Goal: Task Accomplishment & Management: Complete application form

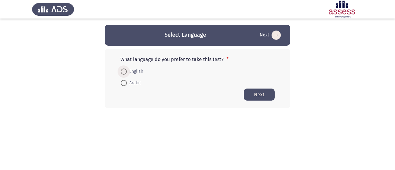
click at [128, 73] on span "English" at bounding box center [135, 71] width 16 height 7
click at [127, 73] on input "English" at bounding box center [124, 71] width 6 height 6
radio input "true"
click at [257, 95] on button "Next" at bounding box center [259, 94] width 31 height 12
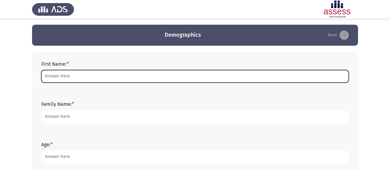
click at [55, 76] on input "First Name: *" at bounding box center [194, 76] width 307 height 13
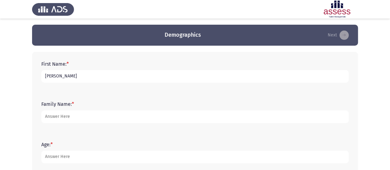
type input "[PERSON_NAME]"
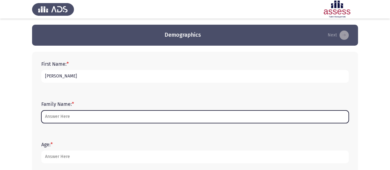
click at [77, 116] on input "Family Name: *" at bounding box center [194, 116] width 307 height 13
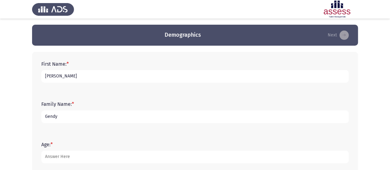
type input "Gendy"
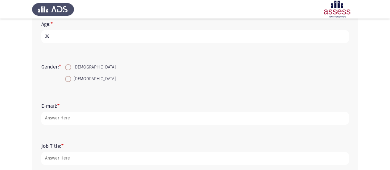
scroll to position [128, 0]
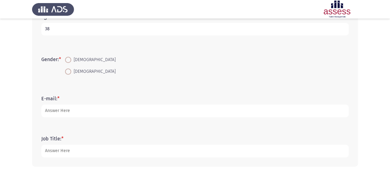
type input "38"
click at [69, 74] on span at bounding box center [68, 71] width 6 height 6
click at [69, 74] on input "[DEMOGRAPHIC_DATA]" at bounding box center [68, 71] width 6 height 6
radio input "true"
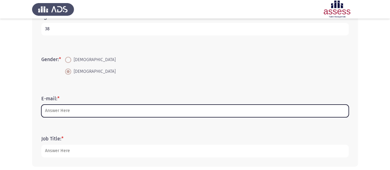
click at [75, 114] on input "E-mail: *" at bounding box center [194, 110] width 307 height 13
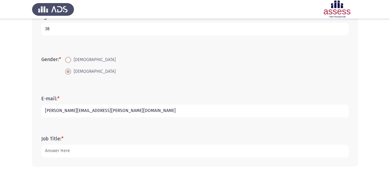
scroll to position [155, 0]
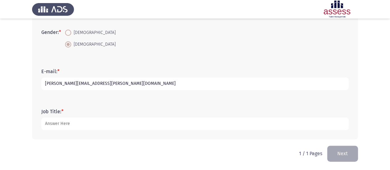
type input "[PERSON_NAME][EMAIL_ADDRESS][PERSON_NAME][DOMAIN_NAME]"
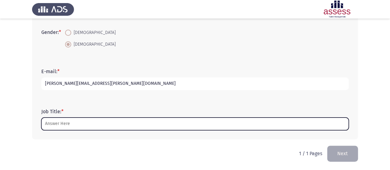
click at [157, 127] on input "Job Title: *" at bounding box center [194, 123] width 307 height 13
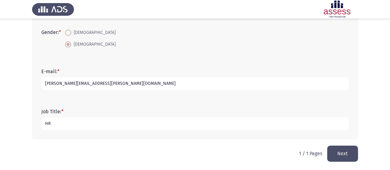
type input "H"
type input "Head of HR"
click at [345, 152] on button "Next" at bounding box center [342, 153] width 31 height 16
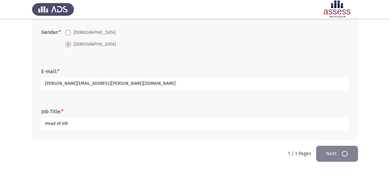
scroll to position [0, 0]
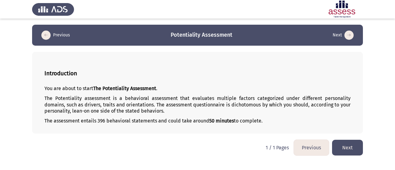
drag, startPoint x: 163, startPoint y: 112, endPoint x: 96, endPoint y: 103, distance: 68.2
click at [96, 103] on p "The Potentiality assessment is a behavioral assessment that evaluates multiple …" at bounding box center [197, 104] width 306 height 19
drag, startPoint x: 96, startPoint y: 103, endPoint x: 202, endPoint y: 104, distance: 106.4
click at [202, 104] on p "The Potentiality assessment is a behavioral assessment that evaluates multiple …" at bounding box center [197, 104] width 306 height 19
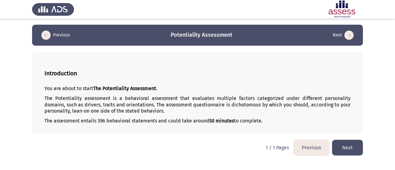
click at [202, 104] on p "The Potentiality assessment is a behavioral assessment that evaluates multiple …" at bounding box center [197, 104] width 306 height 19
click at [236, 103] on p "The Potentiality assessment is a behavioral assessment that evaluates multiple …" at bounding box center [197, 104] width 306 height 19
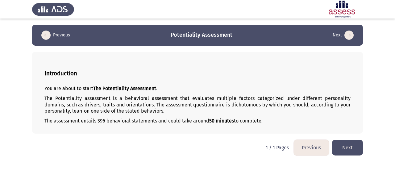
click at [350, 148] on button "Next" at bounding box center [347, 148] width 31 height 16
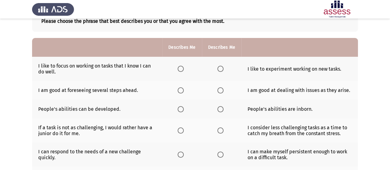
scroll to position [40, 0]
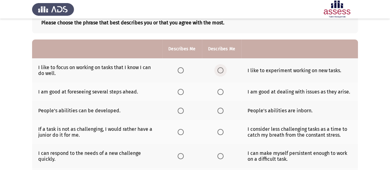
click at [219, 72] on span "Select an option" at bounding box center [220, 70] width 6 height 6
click at [219, 72] on input "Select an option" at bounding box center [220, 70] width 6 height 6
click at [219, 72] on span "Select an option" at bounding box center [220, 70] width 6 height 6
click at [219, 72] on input "Select an option" at bounding box center [220, 70] width 6 height 6
click at [182, 92] on span "Select an option" at bounding box center [181, 92] width 6 height 6
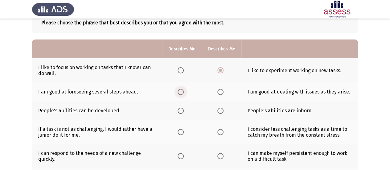
click at [182, 92] on input "Select an option" at bounding box center [181, 92] width 6 height 6
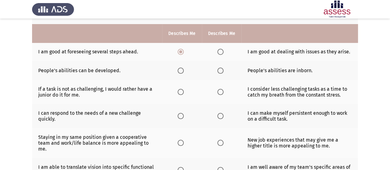
scroll to position [86, 0]
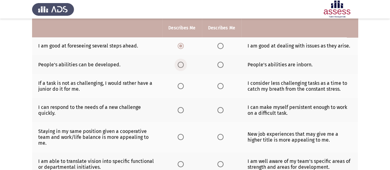
click at [181, 65] on span "Select an option" at bounding box center [181, 65] width 6 height 6
click at [181, 65] on input "Select an option" at bounding box center [181, 65] width 6 height 6
click at [180, 86] on span "Select an option" at bounding box center [181, 86] width 6 height 6
click at [180, 86] on input "Select an option" at bounding box center [181, 86] width 6 height 6
click at [218, 44] on span "Select an option" at bounding box center [220, 46] width 6 height 6
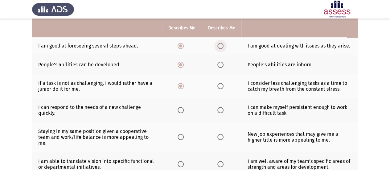
click at [218, 44] on input "Select an option" at bounding box center [220, 46] width 6 height 6
click at [181, 46] on span "Select an option" at bounding box center [181, 46] width 0 height 0
click at [181, 45] on input "Select an option" at bounding box center [181, 46] width 6 height 6
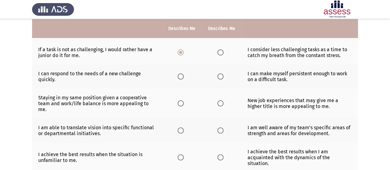
scroll to position [120, 0]
click at [219, 76] on span "Select an option" at bounding box center [220, 76] width 6 height 6
click at [219, 76] on input "Select an option" at bounding box center [220, 76] width 6 height 6
click at [218, 103] on span "Select an option" at bounding box center [220, 103] width 6 height 6
click at [218, 103] on input "Select an option" at bounding box center [220, 103] width 6 height 6
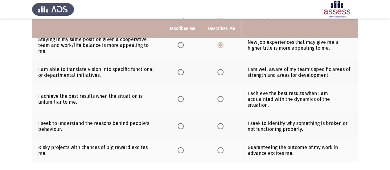
scroll to position [178, 0]
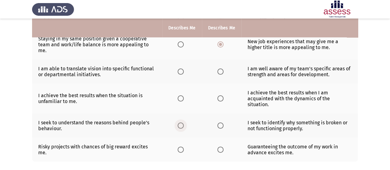
click at [181, 125] on span "Select an option" at bounding box center [181, 125] width 0 height 0
click at [181, 122] on input "Select an option" at bounding box center [181, 125] width 6 height 6
click at [181, 71] on span "Select an option" at bounding box center [181, 71] width 6 height 6
click at [181, 71] on input "Select an option" at bounding box center [181, 71] width 6 height 6
click at [219, 95] on span "Select an option" at bounding box center [220, 98] width 6 height 6
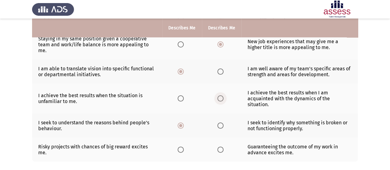
click at [219, 95] on input "Select an option" at bounding box center [220, 98] width 6 height 6
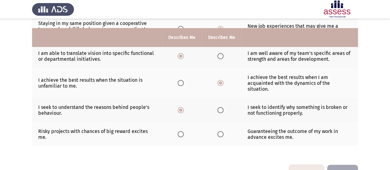
scroll to position [205, 0]
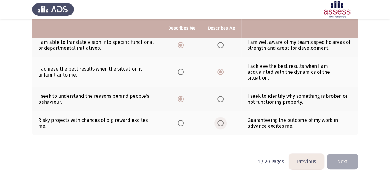
click at [220, 120] on span "Select an option" at bounding box center [220, 123] width 6 height 6
click at [220, 120] on input "Select an option" at bounding box center [220, 123] width 6 height 6
click at [342, 154] on button "Next" at bounding box center [342, 162] width 31 height 16
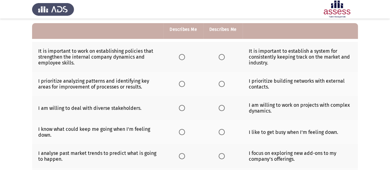
scroll to position [55, 0]
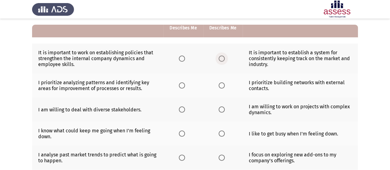
click at [221, 58] on span "Select an option" at bounding box center [222, 58] width 6 height 6
click at [221, 58] on input "Select an option" at bounding box center [222, 58] width 6 height 6
click at [182, 83] on span "Select an option" at bounding box center [182, 85] width 6 height 6
click at [182, 83] on input "Select an option" at bounding box center [182, 85] width 6 height 6
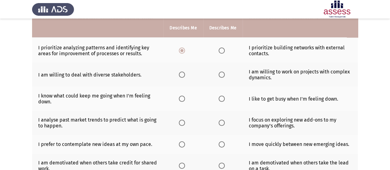
scroll to position [90, 0]
click at [183, 74] on span "Select an option" at bounding box center [182, 74] width 6 height 6
click at [183, 74] on input "Select an option" at bounding box center [182, 74] width 6 height 6
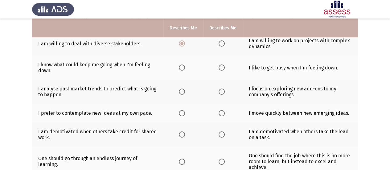
scroll to position [120, 0]
click at [184, 68] on span "Select an option" at bounding box center [182, 68] width 6 height 6
click at [184, 68] on input "Select an option" at bounding box center [182, 68] width 6 height 6
click at [183, 91] on span "Select an option" at bounding box center [182, 92] width 6 height 6
click at [183, 91] on input "Select an option" at bounding box center [182, 92] width 6 height 6
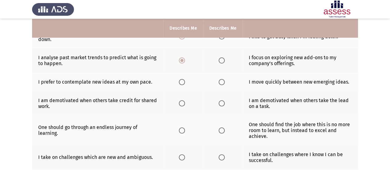
scroll to position [152, 0]
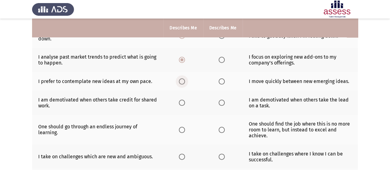
click at [182, 82] on span "Select an option" at bounding box center [182, 81] width 6 height 6
click at [182, 82] on input "Select an option" at bounding box center [182, 81] width 6 height 6
click at [182, 100] on span "Select an option" at bounding box center [182, 103] width 6 height 6
click at [182, 100] on input "Select an option" at bounding box center [182, 103] width 6 height 6
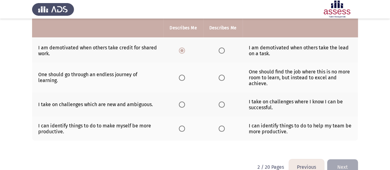
scroll to position [205, 0]
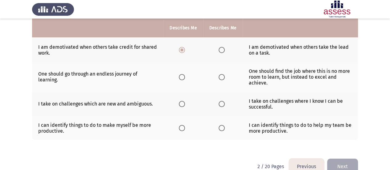
click at [183, 75] on span "Select an option" at bounding box center [182, 77] width 6 height 6
click at [183, 75] on input "Select an option" at bounding box center [182, 77] width 6 height 6
click at [185, 102] on span "Select an option" at bounding box center [182, 104] width 6 height 6
click at [185, 102] on input "Select an option" at bounding box center [182, 104] width 6 height 6
click at [223, 125] on span "Select an option" at bounding box center [222, 128] width 6 height 6
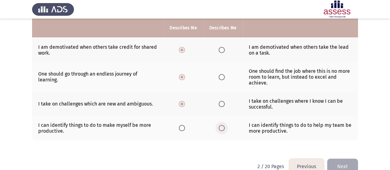
click at [223, 125] on input "Select an option" at bounding box center [222, 128] width 6 height 6
click at [339, 158] on button "Next" at bounding box center [342, 166] width 31 height 16
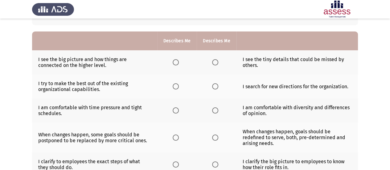
scroll to position [47, 0]
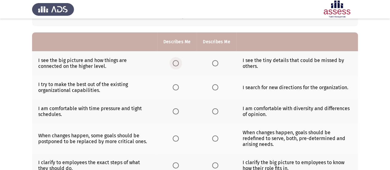
click at [178, 63] on span "Select an option" at bounding box center [176, 63] width 6 height 6
click at [178, 63] on input "Select an option" at bounding box center [176, 63] width 6 height 6
click at [176, 86] on span "Select an option" at bounding box center [176, 87] width 6 height 6
click at [176, 86] on input "Select an option" at bounding box center [176, 87] width 6 height 6
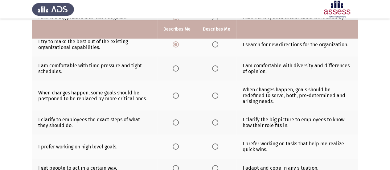
scroll to position [91, 0]
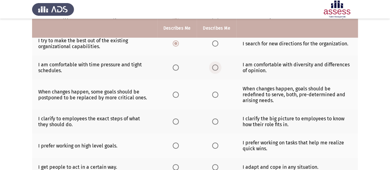
click at [213, 67] on span "Select an option" at bounding box center [215, 67] width 6 height 6
click at [213, 67] on input "Select an option" at bounding box center [215, 67] width 6 height 6
click at [213, 67] on span "Select an option" at bounding box center [215, 67] width 6 height 6
click at [213, 67] on input "Select an option" at bounding box center [215, 67] width 6 height 6
click at [214, 92] on span "Select an option" at bounding box center [215, 95] width 6 height 6
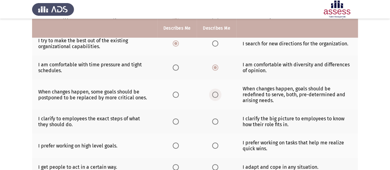
click at [214, 92] on input "Select an option" at bounding box center [215, 95] width 6 height 6
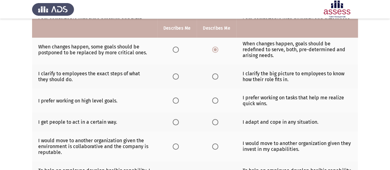
scroll to position [136, 0]
click at [218, 76] on label "Select an option" at bounding box center [216, 76] width 9 height 6
click at [218, 76] on input "Select an option" at bounding box center [215, 76] width 6 height 6
click at [177, 97] on span "Select an option" at bounding box center [176, 100] width 6 height 6
click at [177, 97] on input "Select an option" at bounding box center [176, 100] width 6 height 6
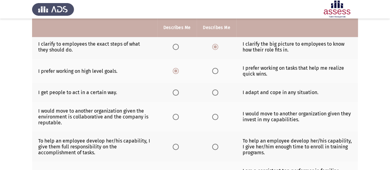
scroll to position [166, 0]
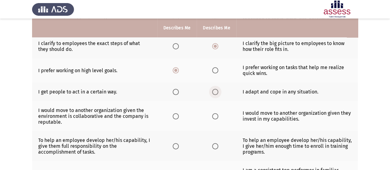
click at [215, 91] on span "Select an option" at bounding box center [215, 92] width 6 height 6
click at [215, 91] on input "Select an option" at bounding box center [215, 92] width 6 height 6
click at [215, 114] on span "Select an option" at bounding box center [215, 116] width 6 height 6
click at [215, 114] on input "Select an option" at bounding box center [215, 116] width 6 height 6
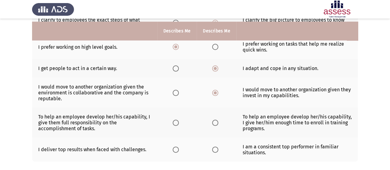
scroll to position [194, 0]
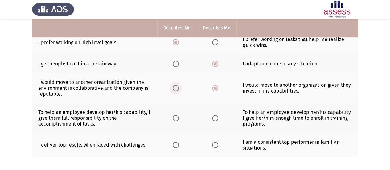
click at [176, 87] on span "Select an option" at bounding box center [176, 88] width 6 height 6
click at [176, 87] on input "Select an option" at bounding box center [176, 88] width 6 height 6
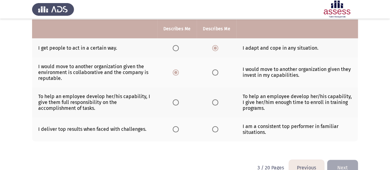
scroll to position [210, 0]
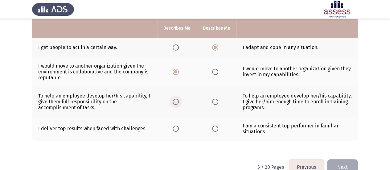
click at [174, 100] on span "Select an option" at bounding box center [176, 102] width 6 height 6
click at [174, 100] on input "Select an option" at bounding box center [176, 102] width 6 height 6
click at [177, 127] on span "Select an option" at bounding box center [176, 128] width 6 height 6
click at [177, 127] on input "Select an option" at bounding box center [176, 128] width 6 height 6
click at [342, 159] on button "Next" at bounding box center [342, 167] width 31 height 16
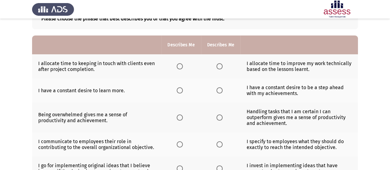
scroll to position [43, 0]
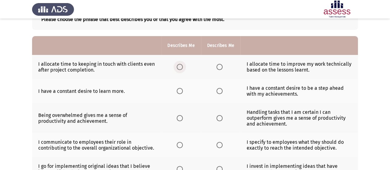
click at [182, 65] on span "Select an option" at bounding box center [180, 67] width 6 height 6
click at [182, 65] on input "Select an option" at bounding box center [180, 67] width 6 height 6
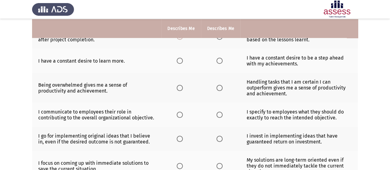
scroll to position [74, 0]
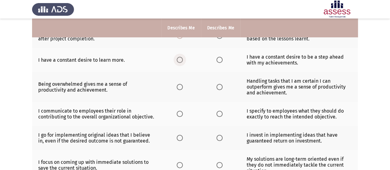
click at [181, 59] on span "Select an option" at bounding box center [180, 60] width 6 height 6
click at [181, 59] on input "Select an option" at bounding box center [180, 60] width 6 height 6
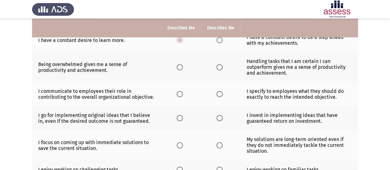
scroll to position [95, 0]
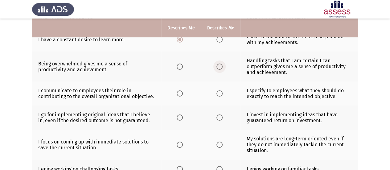
click at [218, 66] on span "Select an option" at bounding box center [219, 67] width 6 height 6
click at [218, 66] on input "Select an option" at bounding box center [219, 67] width 6 height 6
click at [182, 92] on span "Select an option" at bounding box center [180, 93] width 6 height 6
click at [182, 92] on input "Select an option" at bounding box center [180, 93] width 6 height 6
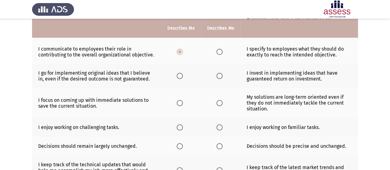
scroll to position [138, 0]
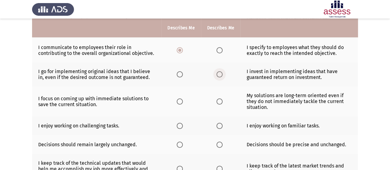
click at [220, 74] on span "Select an option" at bounding box center [219, 74] width 6 height 6
click at [220, 74] on input "Select an option" at bounding box center [219, 74] width 6 height 6
click at [220, 98] on span "Select an option" at bounding box center [219, 101] width 6 height 6
click at [220, 98] on input "Select an option" at bounding box center [219, 101] width 6 height 6
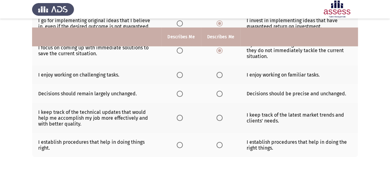
scroll to position [198, 0]
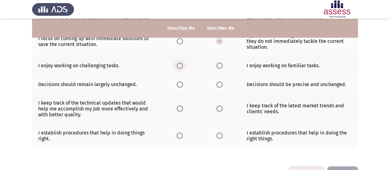
click at [179, 64] on span "Select an option" at bounding box center [180, 66] width 6 height 6
click at [179, 64] on input "Select an option" at bounding box center [180, 66] width 6 height 6
click at [221, 85] on span "Select an option" at bounding box center [219, 84] width 6 height 6
click at [221, 85] on input "Select an option" at bounding box center [219, 84] width 6 height 6
click at [219, 106] on span "Select an option" at bounding box center [219, 108] width 6 height 6
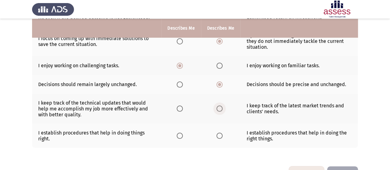
click at [219, 106] on input "Select an option" at bounding box center [219, 108] width 6 height 6
click at [220, 133] on span "Select an option" at bounding box center [219, 136] width 6 height 6
click at [220, 133] on input "Select an option" at bounding box center [219, 136] width 6 height 6
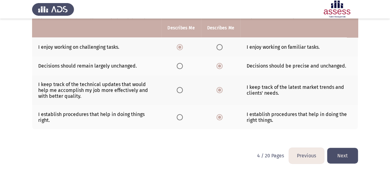
click at [342, 154] on button "Next" at bounding box center [342, 156] width 31 height 16
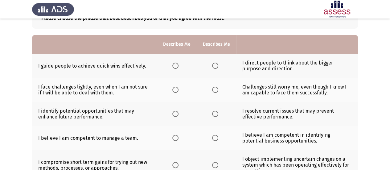
scroll to position [44, 0]
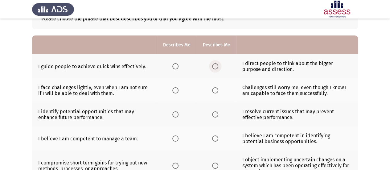
click at [212, 68] on span "Select an option" at bounding box center [215, 66] width 6 height 6
click at [212, 68] on input "Select an option" at bounding box center [215, 66] width 6 height 6
click at [215, 88] on span "Select an option" at bounding box center [215, 90] width 6 height 6
click at [215, 88] on input "Select an option" at bounding box center [215, 90] width 6 height 6
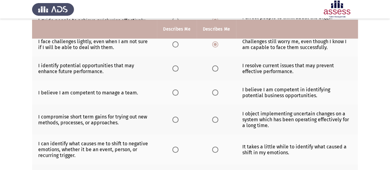
scroll to position [96, 0]
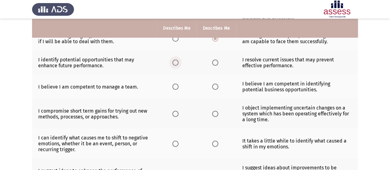
click at [179, 61] on label "Select an option" at bounding box center [176, 62] width 9 height 6
click at [178, 61] on input "Select an option" at bounding box center [175, 62] width 6 height 6
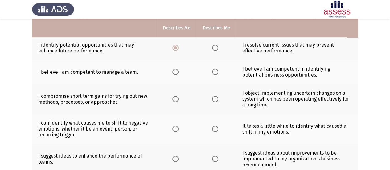
scroll to position [111, 0]
click at [216, 70] on span "Select an option" at bounding box center [215, 71] width 6 height 6
click at [216, 70] on input "Select an option" at bounding box center [215, 71] width 6 height 6
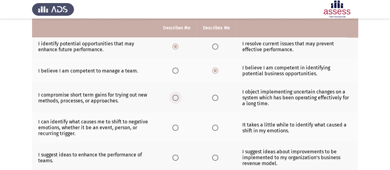
click at [175, 96] on span "Select an option" at bounding box center [175, 98] width 6 height 6
click at [175, 96] on input "Select an option" at bounding box center [175, 98] width 6 height 6
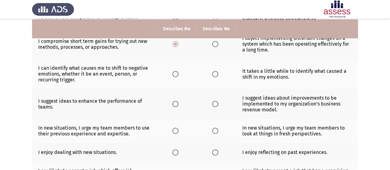
scroll to position [166, 0]
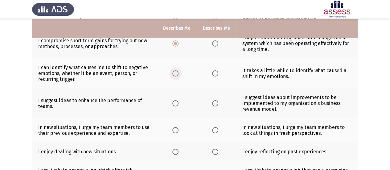
click at [176, 71] on span "Select an option" at bounding box center [175, 73] width 6 height 6
click at [176, 71] on input "Select an option" at bounding box center [175, 73] width 6 height 6
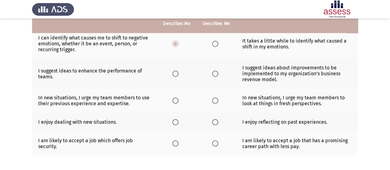
scroll to position [189, 0]
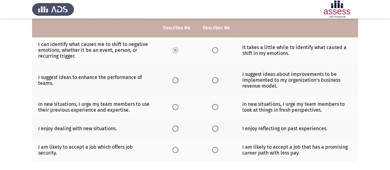
click at [175, 82] on th at bounding box center [176, 80] width 39 height 30
click at [176, 79] on span "Select an option" at bounding box center [175, 80] width 6 height 6
click at [176, 79] on input "Select an option" at bounding box center [175, 80] width 6 height 6
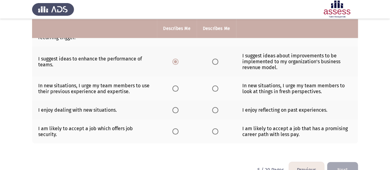
scroll to position [208, 0]
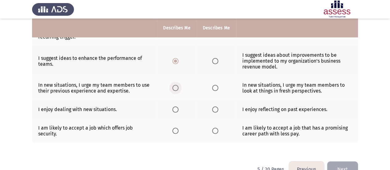
click at [176, 85] on span "Select an option" at bounding box center [175, 88] width 6 height 6
click at [176, 85] on input "Select an option" at bounding box center [175, 88] width 6 height 6
click at [215, 107] on span "Select an option" at bounding box center [215, 109] width 6 height 6
click at [215, 107] on input "Select an option" at bounding box center [215, 109] width 6 height 6
click at [173, 131] on span "Select an option" at bounding box center [175, 131] width 6 height 6
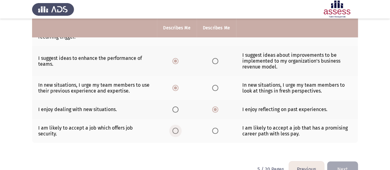
click at [173, 131] on input "Select an option" at bounding box center [175, 131] width 6 height 6
click at [343, 162] on button "Next" at bounding box center [342, 169] width 31 height 16
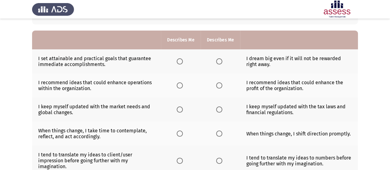
scroll to position [51, 0]
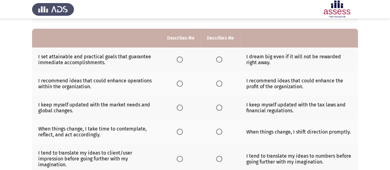
drag, startPoint x: 318, startPoint y: 57, endPoint x: 338, endPoint y: 54, distance: 20.2
click at [338, 54] on td "I dream big even if it will not be rewarded right away." at bounding box center [299, 59] width 118 height 24
click at [181, 59] on span "Select an option" at bounding box center [180, 59] width 6 height 6
click at [181, 59] on input "Select an option" at bounding box center [180, 59] width 6 height 6
click at [179, 83] on span "Select an option" at bounding box center [180, 83] width 6 height 6
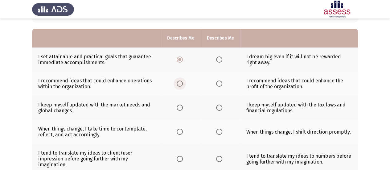
click at [179, 83] on input "Select an option" at bounding box center [180, 83] width 6 height 6
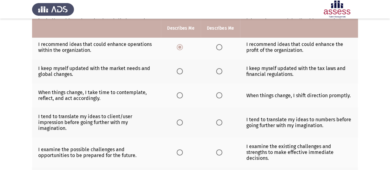
scroll to position [88, 0]
click at [180, 71] on span "Select an option" at bounding box center [180, 71] width 6 height 6
click at [180, 71] on input "Select an option" at bounding box center [180, 71] width 6 height 6
click at [178, 92] on span "Select an option" at bounding box center [180, 95] width 6 height 6
click at [178, 92] on input "Select an option" at bounding box center [180, 95] width 6 height 6
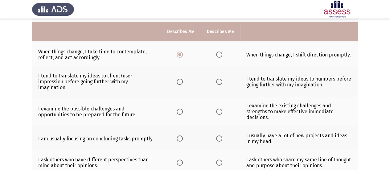
scroll to position [132, 0]
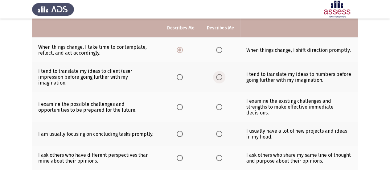
click at [220, 76] on span "Select an option" at bounding box center [219, 77] width 6 height 6
click at [220, 76] on input "Select an option" at bounding box center [219, 77] width 6 height 6
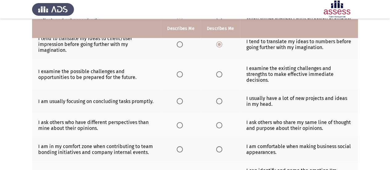
scroll to position [165, 0]
click at [179, 73] on span "Select an option" at bounding box center [180, 74] width 6 height 6
click at [179, 73] on input "Select an option" at bounding box center [180, 74] width 6 height 6
click at [218, 100] on span "Select an option" at bounding box center [219, 101] width 6 height 6
click at [218, 100] on input "Select an option" at bounding box center [219, 101] width 6 height 6
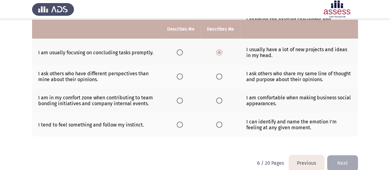
scroll to position [215, 0]
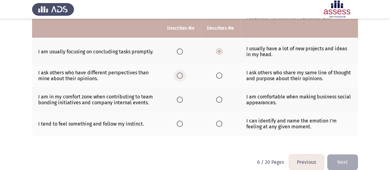
click at [180, 75] on span "Select an option" at bounding box center [180, 75] width 6 height 6
click at [180, 75] on input "Select an option" at bounding box center [180, 75] width 6 height 6
click at [178, 96] on span "Select an option" at bounding box center [180, 99] width 6 height 6
click at [178, 96] on input "Select an option" at bounding box center [180, 99] width 6 height 6
click at [182, 121] on span "Select an option" at bounding box center [180, 124] width 6 height 6
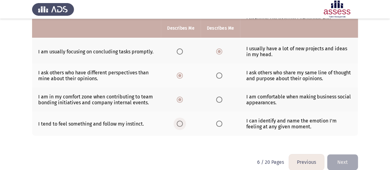
click at [182, 121] on input "Select an option" at bounding box center [180, 124] width 6 height 6
click at [346, 158] on button "Next" at bounding box center [342, 162] width 31 height 16
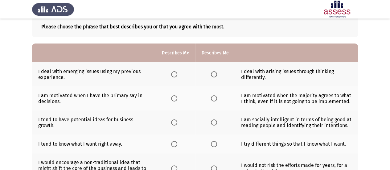
scroll to position [33, 0]
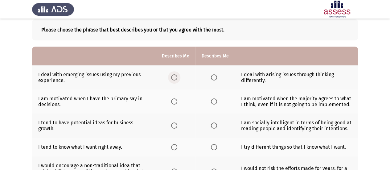
click at [173, 76] on span "Select an option" at bounding box center [174, 77] width 6 height 6
click at [173, 76] on input "Select an option" at bounding box center [174, 77] width 6 height 6
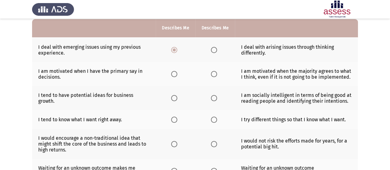
scroll to position [60, 0]
click at [212, 76] on span "Select an option" at bounding box center [214, 74] width 6 height 6
click at [212, 76] on input "Select an option" at bounding box center [214, 74] width 6 height 6
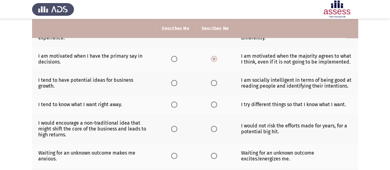
scroll to position [76, 0]
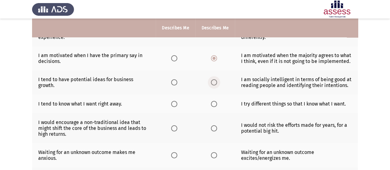
click at [212, 84] on span "Select an option" at bounding box center [214, 82] width 6 height 6
click at [212, 84] on input "Select an option" at bounding box center [214, 82] width 6 height 6
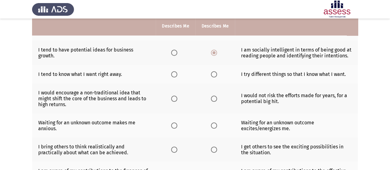
scroll to position [107, 0]
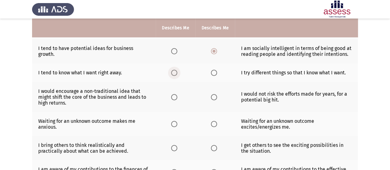
click at [176, 73] on span "Select an option" at bounding box center [174, 73] width 6 height 6
click at [176, 73] on input "Select an option" at bounding box center [174, 73] width 6 height 6
click at [211, 96] on span "Select an option" at bounding box center [214, 97] width 6 height 6
click at [211, 96] on input "Select an option" at bounding box center [214, 97] width 6 height 6
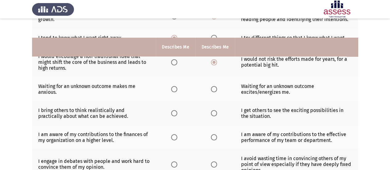
scroll to position [161, 0]
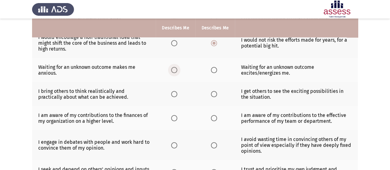
click at [174, 70] on span "Select an option" at bounding box center [174, 70] width 6 height 6
click at [174, 70] on input "Select an option" at bounding box center [174, 70] width 6 height 6
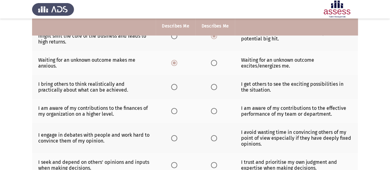
scroll to position [170, 0]
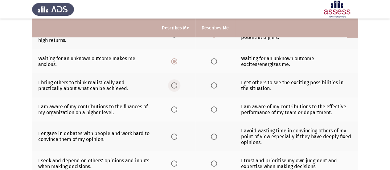
click at [177, 85] on span "Select an option" at bounding box center [174, 85] width 6 height 6
click at [177, 85] on input "Select an option" at bounding box center [174, 85] width 6 height 6
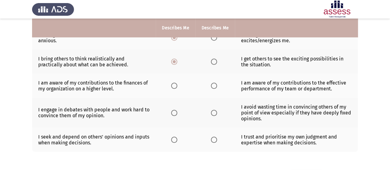
scroll to position [194, 0]
click at [215, 84] on span "Select an option" at bounding box center [214, 85] width 6 height 6
click at [215, 84] on input "Select an option" at bounding box center [214, 85] width 6 height 6
click at [215, 110] on span "Select an option" at bounding box center [214, 112] width 6 height 6
click at [215, 110] on input "Select an option" at bounding box center [214, 112] width 6 height 6
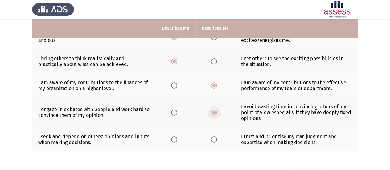
click at [215, 111] on span "Select an option" at bounding box center [213, 112] width 3 height 3
click at [215, 110] on input "Select an option" at bounding box center [214, 112] width 6 height 6
click at [213, 140] on span "Select an option" at bounding box center [214, 139] width 6 height 6
click at [213, 140] on input "Select an option" at bounding box center [214, 139] width 6 height 6
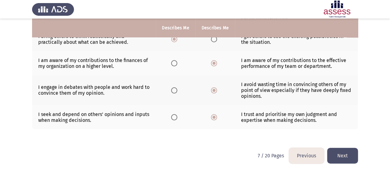
click at [340, 149] on button "Next" at bounding box center [342, 156] width 31 height 16
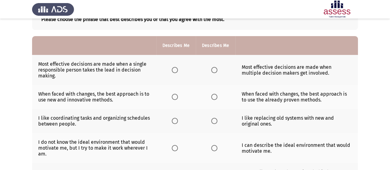
scroll to position [43, 0]
click at [213, 69] on span "Select an option" at bounding box center [214, 70] width 6 height 6
click at [213, 69] on input "Select an option" at bounding box center [214, 70] width 6 height 6
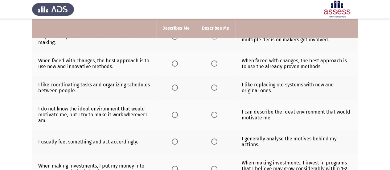
scroll to position [77, 0]
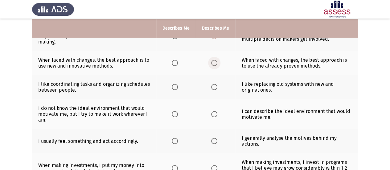
click at [213, 63] on span "Select an option" at bounding box center [214, 63] width 6 height 6
click at [213, 63] on input "Select an option" at bounding box center [214, 63] width 6 height 6
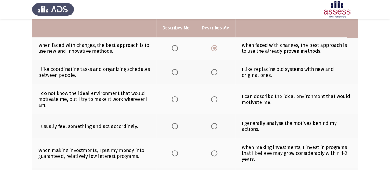
scroll to position [93, 0]
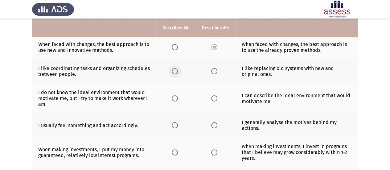
click at [175, 69] on span "Select an option" at bounding box center [175, 71] width 6 height 6
click at [175, 69] on input "Select an option" at bounding box center [175, 71] width 6 height 6
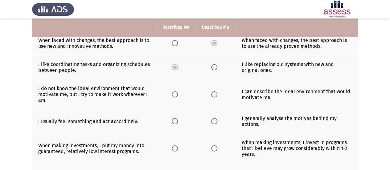
scroll to position [98, 0]
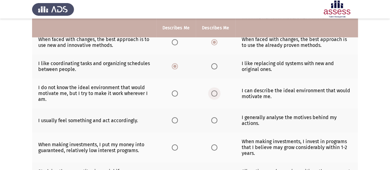
click at [213, 94] on span "Select an option" at bounding box center [214, 93] width 6 height 6
click at [213, 94] on input "Select an option" at bounding box center [214, 93] width 6 height 6
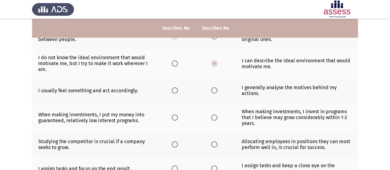
scroll to position [128, 0]
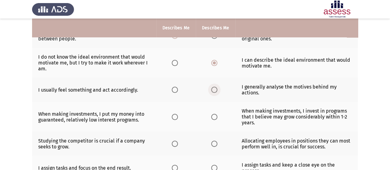
click at [214, 88] on span "Select an option" at bounding box center [214, 90] width 6 height 6
click at [214, 88] on input "Select an option" at bounding box center [214, 90] width 6 height 6
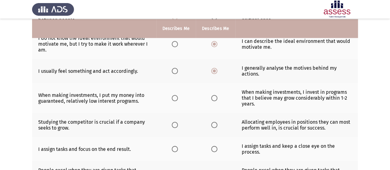
scroll to position [147, 0]
click at [175, 101] on th at bounding box center [175, 98] width 39 height 30
click at [173, 97] on span "Select an option" at bounding box center [175, 98] width 6 height 6
click at [173, 97] on input "Select an option" at bounding box center [175, 98] width 6 height 6
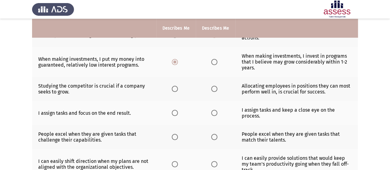
scroll to position [184, 0]
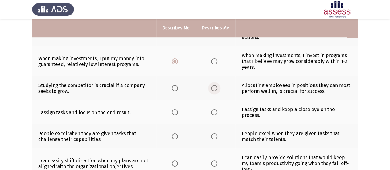
click at [213, 87] on span "Select an option" at bounding box center [214, 88] width 6 height 6
click at [213, 87] on input "Select an option" at bounding box center [214, 88] width 6 height 6
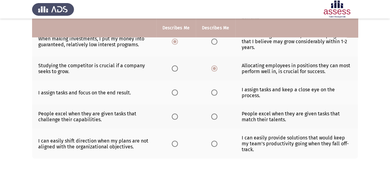
scroll to position [204, 0]
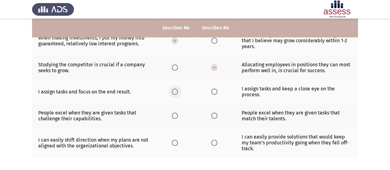
click at [176, 89] on span "Select an option" at bounding box center [175, 91] width 6 height 6
click at [176, 89] on input "Select an option" at bounding box center [175, 91] width 6 height 6
click at [214, 114] on span "Select an option" at bounding box center [214, 116] width 6 height 6
click at [214, 114] on input "Select an option" at bounding box center [214, 116] width 6 height 6
click at [216, 140] on span "Select an option" at bounding box center [214, 143] width 6 height 6
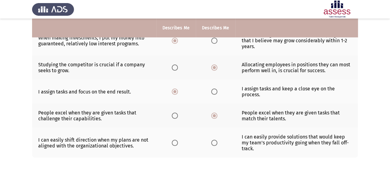
click at [216, 140] on input "Select an option" at bounding box center [214, 143] width 6 height 6
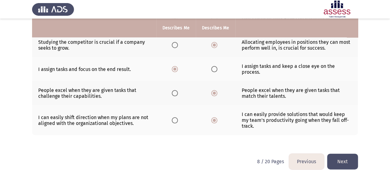
click at [345, 159] on button "Next" at bounding box center [342, 162] width 31 height 16
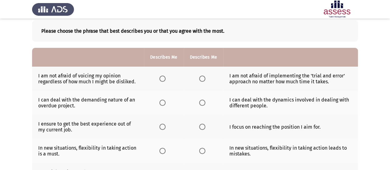
scroll to position [32, 0]
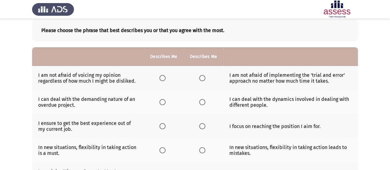
click at [160, 78] on span "Select an option" at bounding box center [162, 78] width 6 height 6
click at [160, 78] on input "Select an option" at bounding box center [162, 78] width 6 height 6
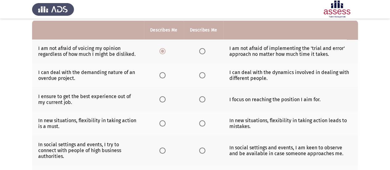
scroll to position [61, 0]
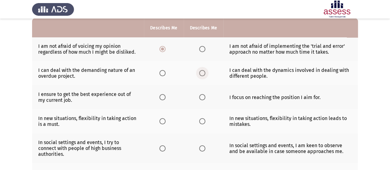
click at [202, 72] on span "Select an option" at bounding box center [202, 73] width 6 height 6
click at [202, 72] on input "Select an option" at bounding box center [202, 73] width 6 height 6
click at [202, 72] on span "Select an option" at bounding box center [202, 73] width 3 height 3
click at [202, 72] on input "Select an option" at bounding box center [202, 73] width 6 height 6
click at [161, 95] on span "Select an option" at bounding box center [162, 97] width 6 height 6
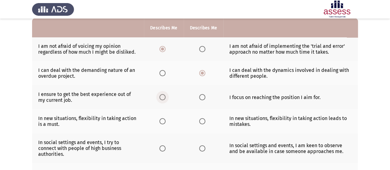
click at [161, 95] on input "Select an option" at bounding box center [162, 97] width 6 height 6
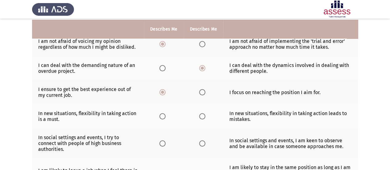
scroll to position [68, 0]
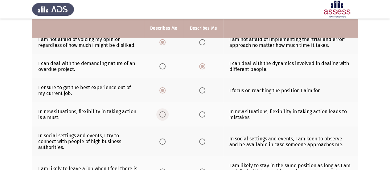
click at [162, 114] on span "Select an option" at bounding box center [162, 114] width 6 height 6
click at [162, 114] on input "Select an option" at bounding box center [162, 114] width 6 height 6
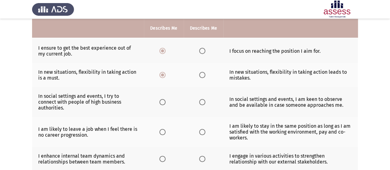
scroll to position [108, 0]
click at [203, 99] on span "Select an option" at bounding box center [202, 102] width 6 height 6
click at [203, 99] on input "Select an option" at bounding box center [202, 102] width 6 height 6
click at [202, 129] on span "Select an option" at bounding box center [202, 132] width 6 height 6
click at [202, 129] on input "Select an option" at bounding box center [202, 132] width 6 height 6
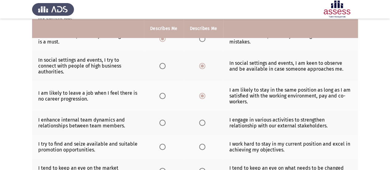
scroll to position [144, 0]
click at [162, 92] on span "Select an option" at bounding box center [162, 95] width 6 height 6
click at [162, 92] on input "Select an option" at bounding box center [162, 95] width 6 height 6
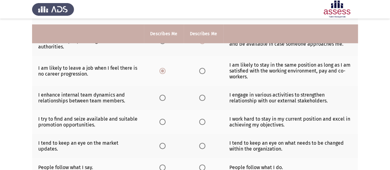
scroll to position [174, 0]
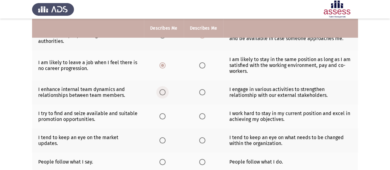
click at [165, 89] on span "Select an option" at bounding box center [162, 92] width 6 height 6
click at [165, 89] on input "Select an option" at bounding box center [162, 92] width 6 height 6
click at [162, 113] on span "Select an option" at bounding box center [162, 116] width 6 height 6
click at [162, 113] on input "Select an option" at bounding box center [162, 116] width 6 height 6
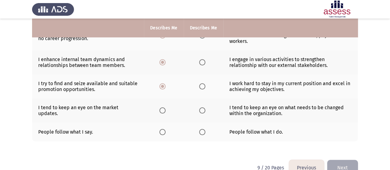
scroll to position [204, 0]
click at [163, 107] on span "Select an option" at bounding box center [162, 110] width 6 height 6
click at [163, 107] on input "Select an option" at bounding box center [162, 110] width 6 height 6
click at [203, 129] on span "Select an option" at bounding box center [202, 132] width 6 height 6
click at [203, 129] on input "Select an option" at bounding box center [202, 132] width 6 height 6
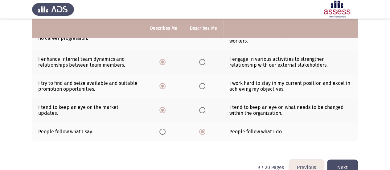
click at [335, 159] on button "Next" at bounding box center [342, 167] width 31 height 16
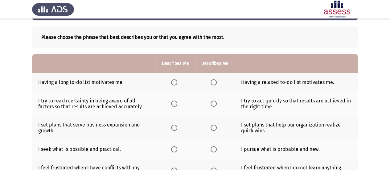
scroll to position [26, 0]
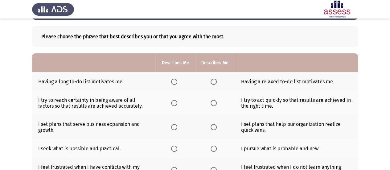
click at [211, 82] on span "Select an option" at bounding box center [214, 82] width 6 height 6
click at [211, 82] on input "Select an option" at bounding box center [214, 82] width 6 height 6
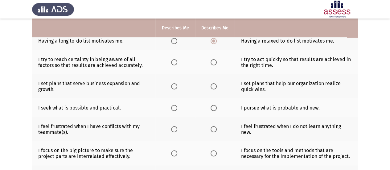
scroll to position [67, 0]
click at [213, 61] on span "Select an option" at bounding box center [214, 62] width 6 height 6
click at [213, 61] on input "Select an option" at bounding box center [214, 62] width 6 height 6
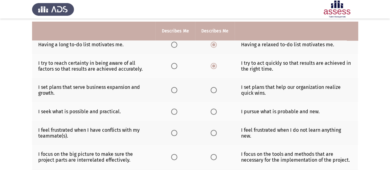
scroll to position [63, 0]
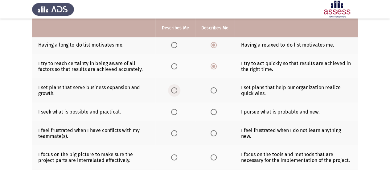
click at [174, 90] on span "Select an option" at bounding box center [174, 90] width 6 height 6
click at [174, 90] on input "Select an option" at bounding box center [174, 90] width 6 height 6
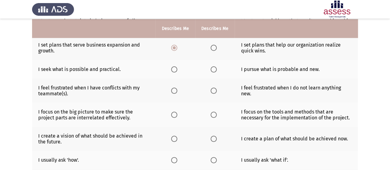
scroll to position [105, 0]
click at [174, 71] on th at bounding box center [174, 68] width 39 height 19
click at [175, 66] on span "Select an option" at bounding box center [174, 69] width 6 height 6
click at [175, 66] on input "Select an option" at bounding box center [174, 69] width 6 height 6
click at [173, 92] on span "Select an option" at bounding box center [174, 90] width 6 height 6
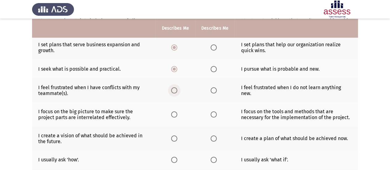
click at [173, 92] on input "Select an option" at bounding box center [174, 90] width 6 height 6
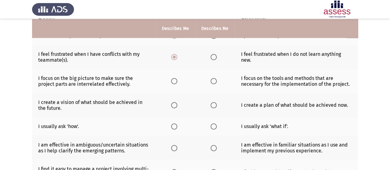
scroll to position [139, 0]
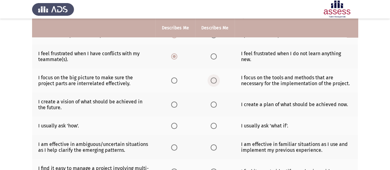
click at [215, 80] on span "Select an option" at bounding box center [214, 80] width 6 height 6
click at [215, 80] on input "Select an option" at bounding box center [214, 80] width 6 height 6
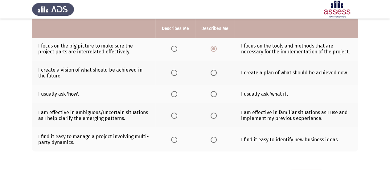
scroll to position [171, 0]
click at [175, 69] on span "Select an option" at bounding box center [174, 72] width 6 height 6
click at [175, 69] on input "Select an option" at bounding box center [174, 72] width 6 height 6
click at [174, 91] on span "Select an option" at bounding box center [174, 94] width 6 height 6
click at [174, 91] on input "Select an option" at bounding box center [174, 94] width 6 height 6
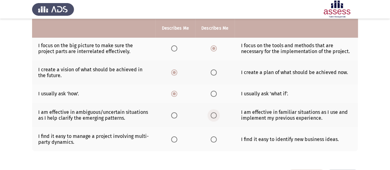
click at [216, 113] on label "Select an option" at bounding box center [215, 115] width 9 height 6
click at [216, 113] on input "Select an option" at bounding box center [214, 115] width 6 height 6
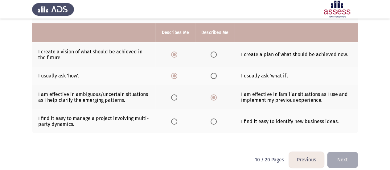
scroll to position [194, 0]
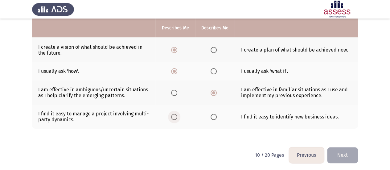
click at [171, 116] on span "Select an option" at bounding box center [174, 117] width 6 height 6
click at [171, 116] on input "Select an option" at bounding box center [174, 117] width 6 height 6
click at [212, 114] on span "Select an option" at bounding box center [214, 117] width 6 height 6
click at [212, 114] on input "Select an option" at bounding box center [214, 117] width 6 height 6
click at [345, 151] on button "Next" at bounding box center [342, 155] width 31 height 16
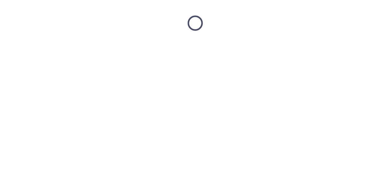
scroll to position [0, 0]
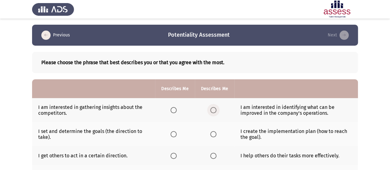
click at [212, 110] on span "Select an option" at bounding box center [213, 110] width 6 height 6
click at [212, 110] on input "Select an option" at bounding box center [213, 110] width 6 height 6
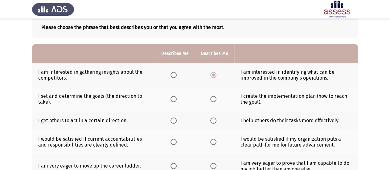
scroll to position [38, 0]
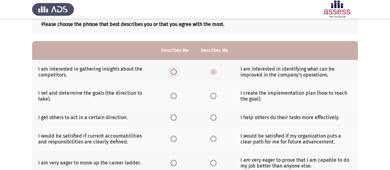
click at [173, 70] on span "Select an option" at bounding box center [173, 72] width 6 height 6
click at [173, 70] on input "Select an option" at bounding box center [173, 72] width 6 height 6
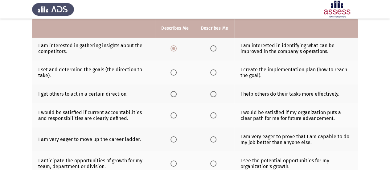
scroll to position [61, 0]
click at [212, 72] on span "Select an option" at bounding box center [213, 73] width 6 height 6
click at [212, 72] on input "Select an option" at bounding box center [213, 73] width 6 height 6
click at [213, 92] on span "Select an option" at bounding box center [213, 94] width 6 height 6
click at [213, 92] on input "Select an option" at bounding box center [213, 94] width 6 height 6
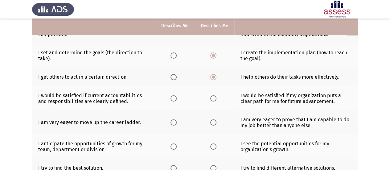
scroll to position [81, 0]
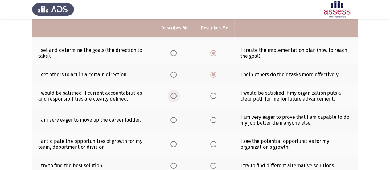
click at [172, 96] on span "Select an option" at bounding box center [173, 96] width 6 height 6
click at [172, 96] on input "Select an option" at bounding box center [173, 96] width 6 height 6
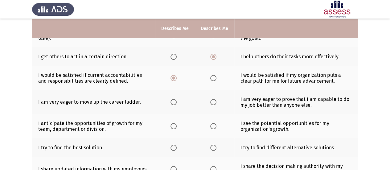
scroll to position [99, 0]
click at [212, 76] on span "Select an option" at bounding box center [213, 78] width 6 height 6
click at [212, 76] on input "Select an option" at bounding box center [213, 78] width 6 height 6
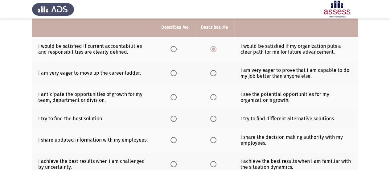
scroll to position [127, 0]
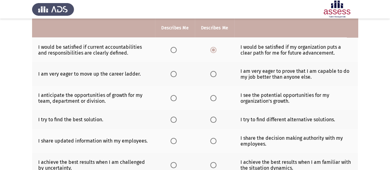
click at [174, 74] on span "Select an option" at bounding box center [173, 74] width 6 height 6
click at [174, 74] on input "Select an option" at bounding box center [173, 74] width 6 height 6
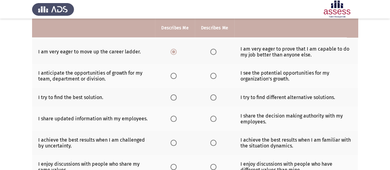
scroll to position [150, 0]
click at [174, 72] on span "Select an option" at bounding box center [173, 75] width 6 height 6
click at [174, 72] on input "Select an option" at bounding box center [173, 75] width 6 height 6
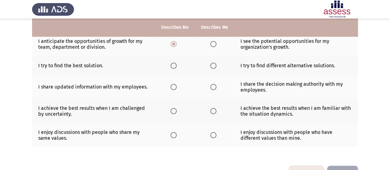
scroll to position [181, 0]
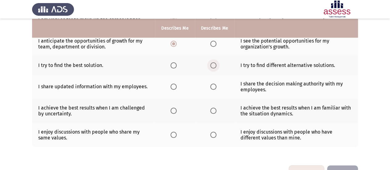
click at [212, 65] on span "Select an option" at bounding box center [213, 65] width 6 height 6
click at [212, 65] on input "Select an option" at bounding box center [213, 65] width 6 height 6
click at [213, 85] on span "Select an option" at bounding box center [213, 87] width 6 height 6
click at [213, 85] on input "Select an option" at bounding box center [213, 87] width 6 height 6
click at [212, 108] on span "Select an option" at bounding box center [213, 111] width 6 height 6
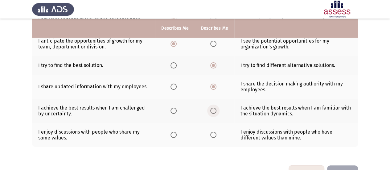
click at [212, 108] on input "Select an option" at bounding box center [213, 111] width 6 height 6
click at [174, 109] on span "Select an option" at bounding box center [173, 111] width 6 height 6
click at [174, 109] on input "Select an option" at bounding box center [173, 111] width 6 height 6
click at [213, 132] on span "Select an option" at bounding box center [213, 135] width 6 height 6
click at [213, 132] on input "Select an option" at bounding box center [213, 135] width 6 height 6
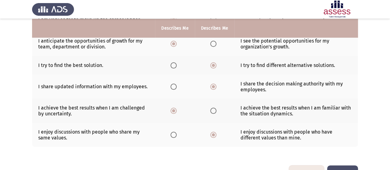
click at [338, 166] on button "Next" at bounding box center [342, 173] width 31 height 16
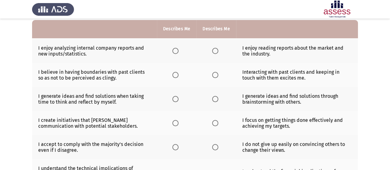
scroll to position [60, 0]
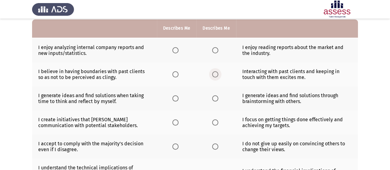
click at [216, 75] on span "Select an option" at bounding box center [215, 74] width 6 height 6
click at [216, 75] on input "Select an option" at bounding box center [215, 74] width 6 height 6
click at [218, 47] on label "Select an option" at bounding box center [216, 50] width 9 height 6
click at [218, 47] on input "Select an option" at bounding box center [215, 50] width 6 height 6
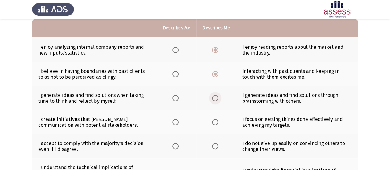
click at [212, 96] on span "Select an option" at bounding box center [215, 98] width 6 height 6
click at [212, 96] on input "Select an option" at bounding box center [215, 98] width 6 height 6
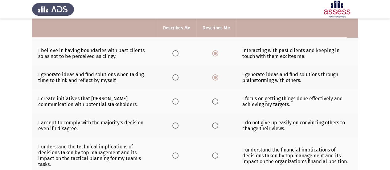
scroll to position [81, 0]
click at [216, 99] on span "Select an option" at bounding box center [215, 101] width 6 height 6
click at [216, 99] on input "Select an option" at bounding box center [215, 101] width 6 height 6
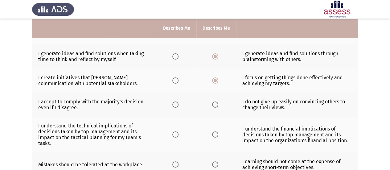
scroll to position [102, 0]
click at [215, 103] on span "Select an option" at bounding box center [215, 104] width 6 height 6
click at [215, 103] on input "Select an option" at bounding box center [215, 104] width 6 height 6
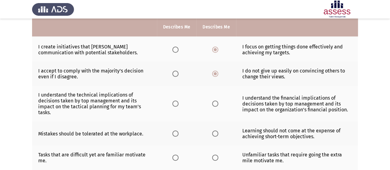
scroll to position [134, 0]
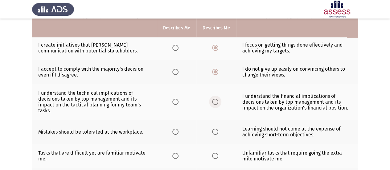
click at [215, 99] on span "Select an option" at bounding box center [215, 102] width 6 height 6
click at [215, 99] on input "Select an option" at bounding box center [215, 102] width 6 height 6
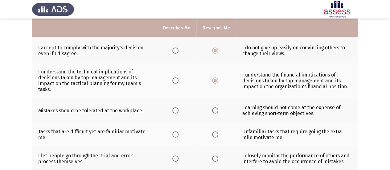
scroll to position [156, 0]
click at [177, 107] on span "Select an option" at bounding box center [175, 110] width 6 height 6
click at [177, 107] on input "Select an option" at bounding box center [175, 110] width 6 height 6
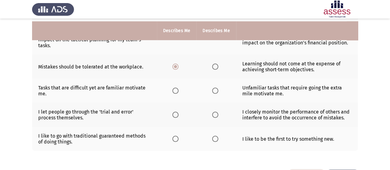
scroll to position [202, 0]
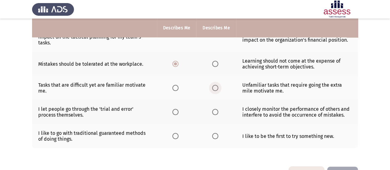
click at [215, 85] on span "Select an option" at bounding box center [215, 88] width 6 height 6
click at [215, 85] on input "Select an option" at bounding box center [215, 88] width 6 height 6
click at [174, 112] on span "Select an option" at bounding box center [175, 112] width 6 height 6
click at [174, 112] on input "Select an option" at bounding box center [175, 112] width 6 height 6
click at [215, 135] on span "Select an option" at bounding box center [215, 136] width 6 height 6
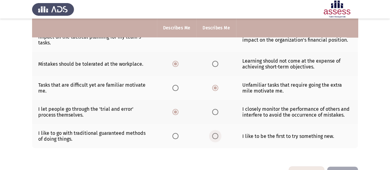
click at [215, 135] on input "Select an option" at bounding box center [215, 136] width 6 height 6
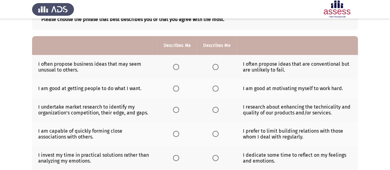
scroll to position [43, 0]
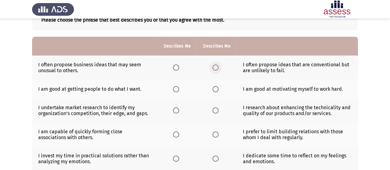
click at [214, 67] on span "Select an option" at bounding box center [215, 67] width 6 height 6
click at [214, 67] on input "Select an option" at bounding box center [215, 67] width 6 height 6
click at [215, 88] on span "Select an option" at bounding box center [215, 89] width 6 height 6
click at [215, 88] on input "Select an option" at bounding box center [215, 89] width 6 height 6
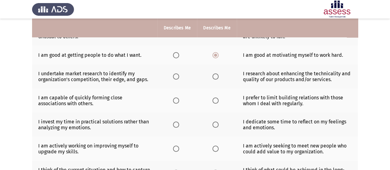
scroll to position [77, 0]
click at [176, 75] on span "Select an option" at bounding box center [176, 76] width 6 height 6
click at [176, 75] on input "Select an option" at bounding box center [176, 76] width 6 height 6
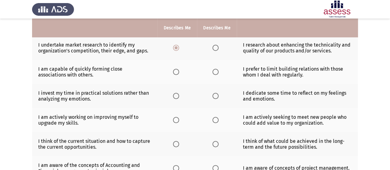
scroll to position [106, 0]
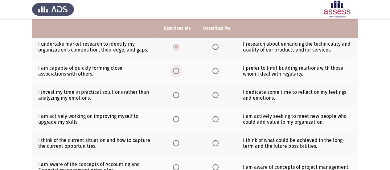
click at [175, 69] on span "Select an option" at bounding box center [176, 71] width 6 height 6
click at [175, 69] on input "Select an option" at bounding box center [176, 71] width 6 height 6
click at [176, 92] on span "Select an option" at bounding box center [176, 95] width 6 height 6
click at [176, 92] on input "Select an option" at bounding box center [176, 95] width 6 height 6
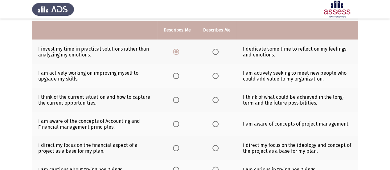
scroll to position [152, 0]
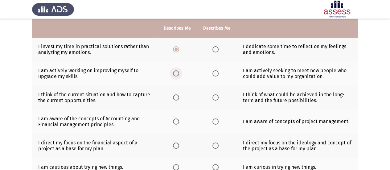
click at [176, 72] on span "Select an option" at bounding box center [176, 73] width 6 height 6
click at [176, 72] on input "Select an option" at bounding box center [176, 73] width 6 height 6
click at [216, 95] on span "Select an option" at bounding box center [215, 97] width 6 height 6
click at [216, 95] on input "Select an option" at bounding box center [215, 97] width 6 height 6
click at [215, 118] on span "Select an option" at bounding box center [215, 121] width 6 height 6
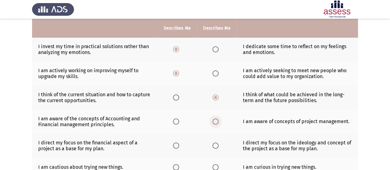
click at [215, 118] on input "Select an option" at bounding box center [215, 121] width 6 height 6
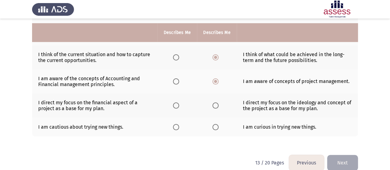
scroll to position [199, 0]
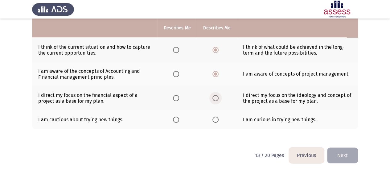
click at [215, 95] on span "Select an option" at bounding box center [215, 98] width 6 height 6
click at [215, 95] on input "Select an option" at bounding box center [215, 98] width 6 height 6
click at [215, 117] on span "Select an option" at bounding box center [215, 120] width 6 height 6
click at [215, 117] on input "Select an option" at bounding box center [215, 120] width 6 height 6
click at [342, 150] on button "Next" at bounding box center [342, 155] width 31 height 16
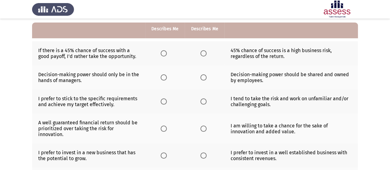
scroll to position [58, 0]
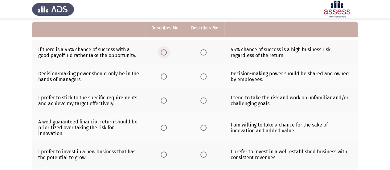
click at [163, 52] on span "Select an option" at bounding box center [164, 52] width 6 height 6
click at [163, 52] on input "Select an option" at bounding box center [164, 52] width 6 height 6
click at [163, 76] on span "Select an option" at bounding box center [164, 76] width 6 height 6
click at [163, 76] on input "Select an option" at bounding box center [164, 76] width 6 height 6
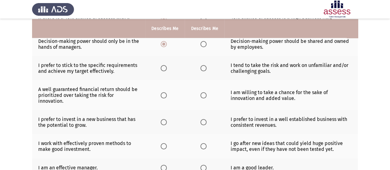
scroll to position [91, 0]
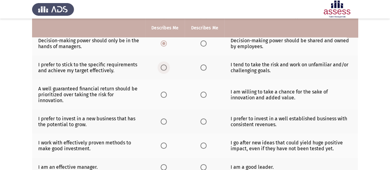
click at [165, 64] on span "Select an option" at bounding box center [164, 67] width 6 height 6
click at [165, 64] on input "Select an option" at bounding box center [164, 67] width 6 height 6
click at [202, 95] on span "Select an option" at bounding box center [203, 95] width 6 height 6
click at [202, 95] on input "Select an option" at bounding box center [203, 95] width 6 height 6
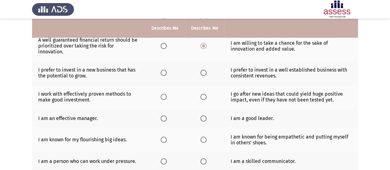
scroll to position [141, 0]
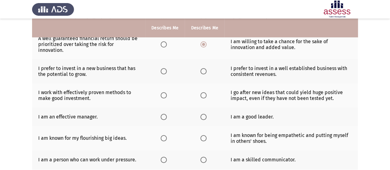
click at [204, 70] on span "Select an option" at bounding box center [203, 71] width 6 height 6
click at [204, 70] on input "Select an option" at bounding box center [203, 71] width 6 height 6
click at [166, 94] on span "Select an option" at bounding box center [164, 95] width 6 height 6
click at [166, 94] on input "Select an option" at bounding box center [164, 95] width 6 height 6
click at [201, 114] on span "Select an option" at bounding box center [203, 117] width 6 height 6
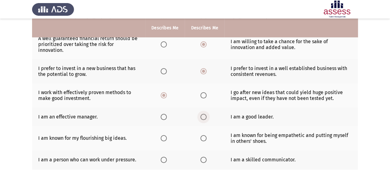
click at [201, 114] on input "Select an option" at bounding box center [203, 117] width 6 height 6
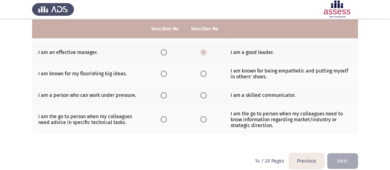
scroll to position [206, 0]
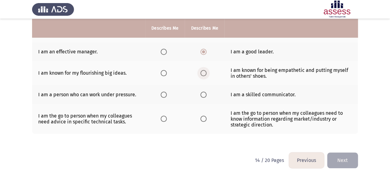
click at [203, 70] on span "Select an option" at bounding box center [203, 73] width 6 height 6
click at [203, 70] on input "Select an option" at bounding box center [203, 73] width 6 height 6
click at [203, 92] on span "Select an option" at bounding box center [203, 95] width 6 height 6
click at [203, 92] on input "Select an option" at bounding box center [203, 95] width 6 height 6
click at [162, 117] on span "Select an option" at bounding box center [164, 119] width 6 height 6
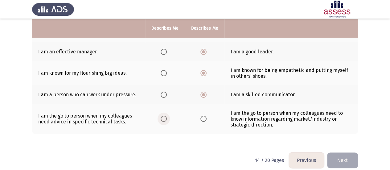
click at [162, 117] on input "Select an option" at bounding box center [164, 119] width 6 height 6
click at [345, 153] on button "Next" at bounding box center [342, 160] width 31 height 16
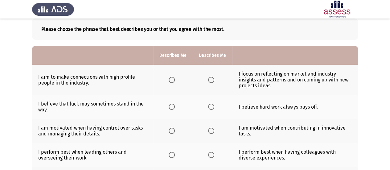
scroll to position [36, 0]
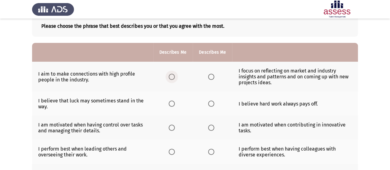
click at [170, 75] on span "Select an option" at bounding box center [172, 77] width 6 height 6
click at [170, 75] on input "Select an option" at bounding box center [172, 77] width 6 height 6
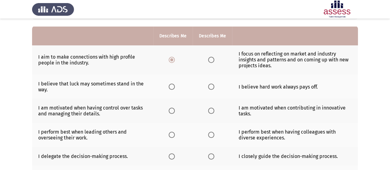
scroll to position [52, 0]
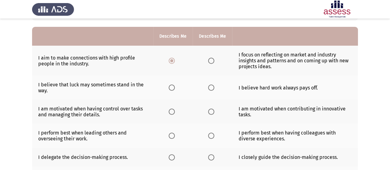
click at [173, 84] on span "Select an option" at bounding box center [172, 87] width 6 height 6
click at [173, 84] on input "Select an option" at bounding box center [172, 87] width 6 height 6
click at [208, 111] on span "Select an option" at bounding box center [211, 112] width 6 height 6
click at [208, 111] on input "Select an option" at bounding box center [211, 112] width 6 height 6
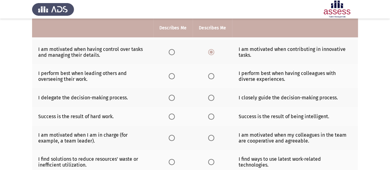
scroll to position [107, 0]
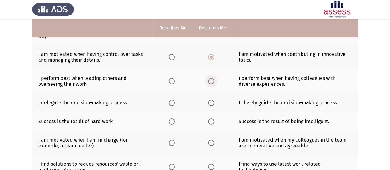
click at [214, 79] on span "Select an option" at bounding box center [211, 81] width 6 height 6
click at [214, 79] on input "Select an option" at bounding box center [211, 81] width 6 height 6
click at [211, 103] on span "Select an option" at bounding box center [211, 103] width 6 height 6
click at [211, 103] on input "Select an option" at bounding box center [211, 103] width 6 height 6
click at [172, 119] on span "Select an option" at bounding box center [172, 121] width 6 height 6
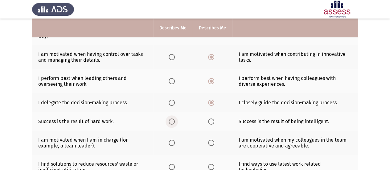
click at [172, 119] on input "Select an option" at bounding box center [172, 121] width 6 height 6
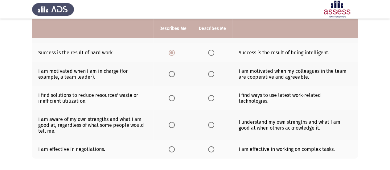
scroll to position [176, 0]
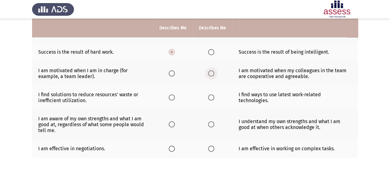
click at [211, 71] on span "Select an option" at bounding box center [211, 73] width 6 height 6
click at [211, 71] on input "Select an option" at bounding box center [211, 73] width 6 height 6
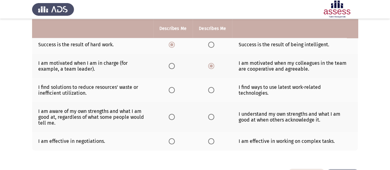
scroll to position [184, 0]
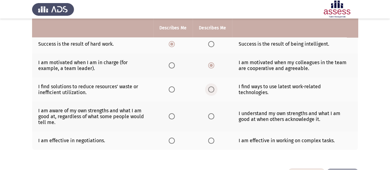
click at [210, 88] on span "Select an option" at bounding box center [211, 89] width 6 height 6
click at [210, 88] on input "Select an option" at bounding box center [211, 89] width 6 height 6
click at [170, 116] on span "Select an option" at bounding box center [172, 116] width 6 height 6
click at [170, 116] on input "Select an option" at bounding box center [172, 116] width 6 height 6
click at [173, 138] on span "Select an option" at bounding box center [172, 140] width 6 height 6
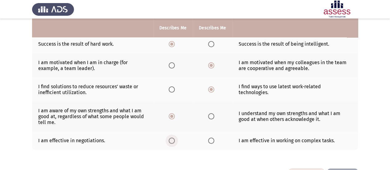
click at [173, 138] on input "Select an option" at bounding box center [172, 140] width 6 height 6
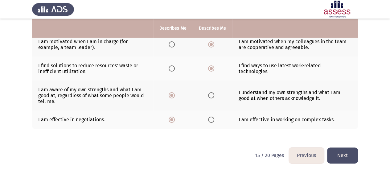
click at [352, 148] on button "Next" at bounding box center [342, 155] width 31 height 16
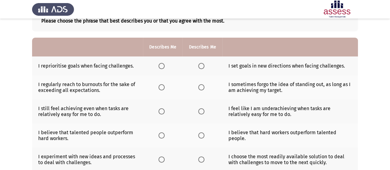
scroll to position [36, 0]
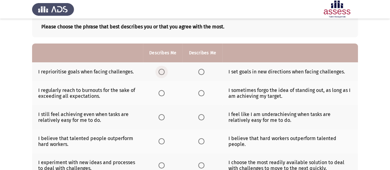
click at [165, 71] on label "Select an option" at bounding box center [162, 72] width 9 height 6
click at [165, 71] on input "Select an option" at bounding box center [161, 72] width 6 height 6
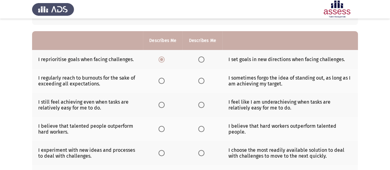
scroll to position [49, 0]
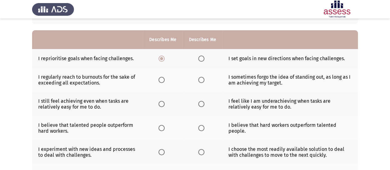
click at [200, 82] on span "Select an option" at bounding box center [201, 80] width 6 height 6
click at [200, 82] on input "Select an option" at bounding box center [201, 80] width 6 height 6
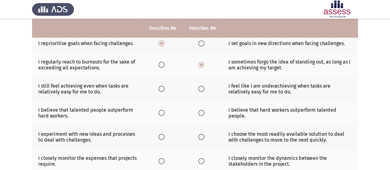
scroll to position [65, 0]
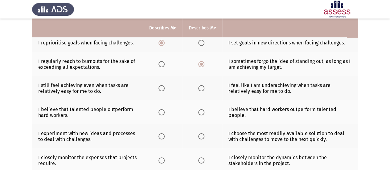
click at [297, 85] on td "I feel like I am underachieving when tasks are relatively easy for me to do." at bounding box center [290, 88] width 136 height 24
click at [202, 88] on span "Select an option" at bounding box center [201, 88] width 6 height 6
click at [202, 88] on input "Select an option" at bounding box center [201, 88] width 6 height 6
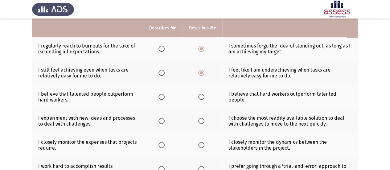
scroll to position [81, 0]
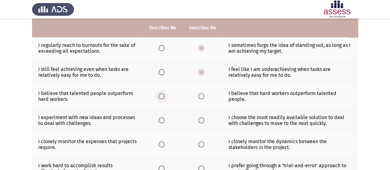
click at [160, 96] on span "Select an option" at bounding box center [161, 96] width 6 height 6
click at [160, 96] on input "Select an option" at bounding box center [161, 96] width 6 height 6
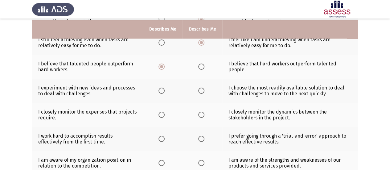
scroll to position [112, 0]
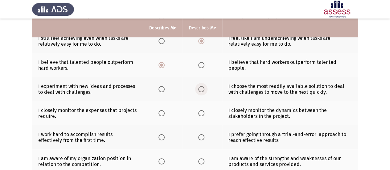
click at [202, 88] on span "Select an option" at bounding box center [201, 89] width 6 height 6
click at [202, 88] on input "Select an option" at bounding box center [201, 89] width 6 height 6
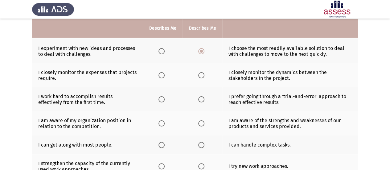
scroll to position [151, 0]
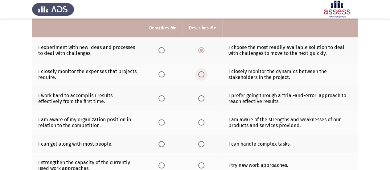
click at [199, 72] on span "Select an option" at bounding box center [201, 74] width 6 height 6
click at [199, 72] on input "Select an option" at bounding box center [201, 74] width 6 height 6
click at [201, 97] on span "Select an option" at bounding box center [201, 98] width 6 height 6
click at [201, 97] on input "Select an option" at bounding box center [201, 98] width 6 height 6
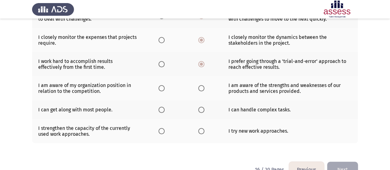
scroll to position [189, 0]
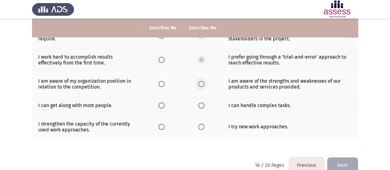
click at [201, 81] on span "Select an option" at bounding box center [201, 84] width 6 height 6
click at [201, 81] on input "Select an option" at bounding box center [201, 84] width 6 height 6
click at [164, 106] on span "Select an option" at bounding box center [161, 105] width 6 height 6
click at [164, 106] on input "Select an option" at bounding box center [161, 105] width 6 height 6
click at [162, 126] on span "Select an option" at bounding box center [161, 127] width 6 height 6
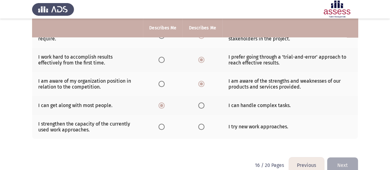
click at [162, 126] on input "Select an option" at bounding box center [161, 127] width 6 height 6
click at [340, 161] on button "Next" at bounding box center [342, 165] width 31 height 16
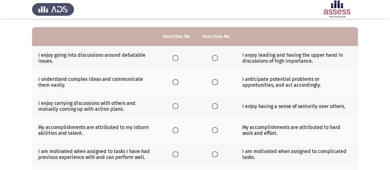
scroll to position [51, 0]
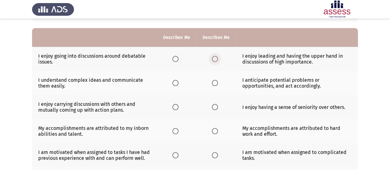
click at [215, 59] on span "Select an option" at bounding box center [215, 59] width 0 height 0
click at [214, 58] on input "Select an option" at bounding box center [215, 59] width 6 height 6
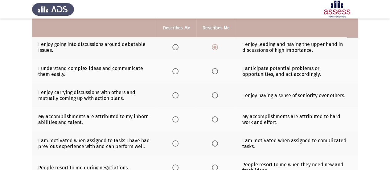
scroll to position [63, 0]
click at [212, 71] on span "Select an option" at bounding box center [215, 71] width 6 height 6
click at [212, 71] on input "Select an option" at bounding box center [215, 71] width 6 height 6
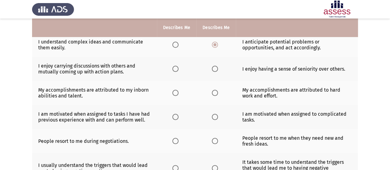
scroll to position [90, 0]
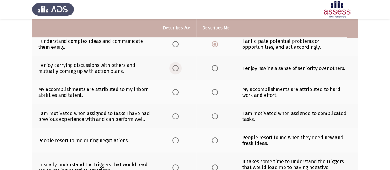
click at [175, 66] on span "Select an option" at bounding box center [175, 68] width 6 height 6
click at [175, 66] on input "Select an option" at bounding box center [175, 68] width 6 height 6
click at [215, 92] on span "Select an option" at bounding box center [215, 92] width 6 height 6
click at [215, 92] on input "Select an option" at bounding box center [215, 92] width 6 height 6
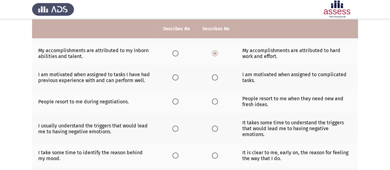
scroll to position [129, 0]
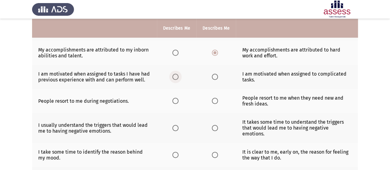
click at [174, 75] on span "Select an option" at bounding box center [175, 77] width 6 height 6
click at [174, 75] on input "Select an option" at bounding box center [175, 77] width 6 height 6
drag, startPoint x: 171, startPoint y: 100, endPoint x: 174, endPoint y: 100, distance: 3.4
click at [174, 100] on th at bounding box center [176, 101] width 39 height 24
click at [174, 100] on span "Select an option" at bounding box center [175, 101] width 6 height 6
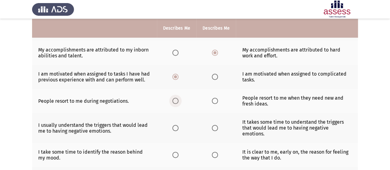
click at [174, 100] on input "Select an option" at bounding box center [175, 101] width 6 height 6
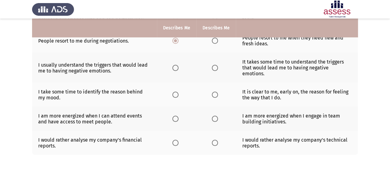
scroll to position [191, 0]
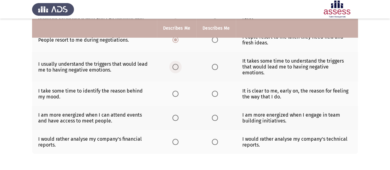
click at [178, 64] on span "Select an option" at bounding box center [175, 67] width 6 height 6
click at [178, 64] on input "Select an option" at bounding box center [175, 67] width 6 height 6
click at [215, 91] on span "Select an option" at bounding box center [215, 94] width 6 height 6
click at [215, 91] on input "Select an option" at bounding box center [215, 94] width 6 height 6
click at [176, 115] on span "Select an option" at bounding box center [175, 118] width 6 height 6
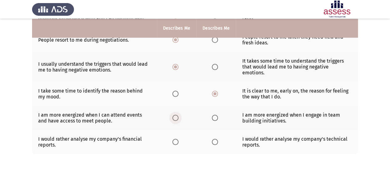
click at [176, 115] on input "Select an option" at bounding box center [175, 118] width 6 height 6
click at [213, 115] on span "Select an option" at bounding box center [215, 118] width 6 height 6
click at [213, 115] on input "Select an option" at bounding box center [215, 118] width 6 height 6
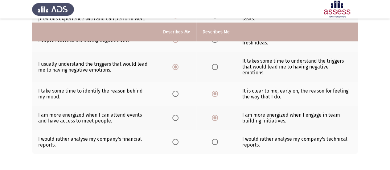
scroll to position [210, 0]
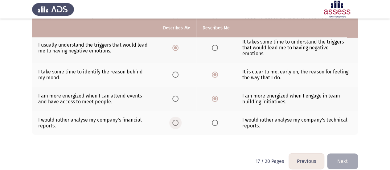
click at [176, 120] on span "Select an option" at bounding box center [175, 123] width 6 height 6
click at [176, 120] on input "Select an option" at bounding box center [175, 123] width 6 height 6
click at [340, 153] on button "Next" at bounding box center [342, 161] width 31 height 16
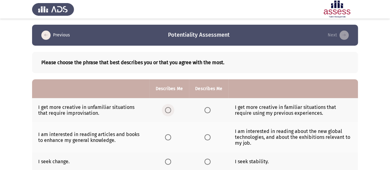
click at [167, 109] on span "Select an option" at bounding box center [168, 110] width 6 height 6
click at [167, 109] on input "Select an option" at bounding box center [168, 110] width 6 height 6
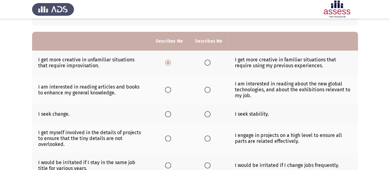
scroll to position [48, 0]
click at [167, 88] on span "Select an option" at bounding box center [168, 89] width 6 height 6
click at [167, 88] on input "Select an option" at bounding box center [168, 89] width 6 height 6
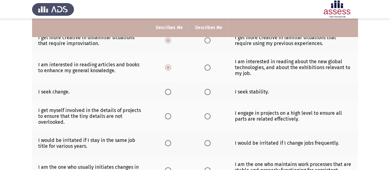
scroll to position [72, 0]
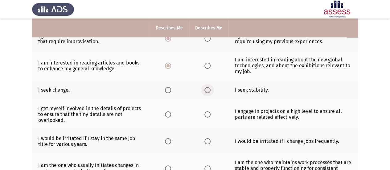
click at [206, 91] on span "Select an option" at bounding box center [207, 90] width 6 height 6
click at [206, 91] on input "Select an option" at bounding box center [207, 90] width 6 height 6
click at [169, 112] on span "Select an option" at bounding box center [168, 114] width 6 height 6
click at [169, 112] on input "Select an option" at bounding box center [168, 114] width 6 height 6
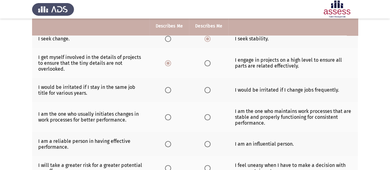
scroll to position [126, 0]
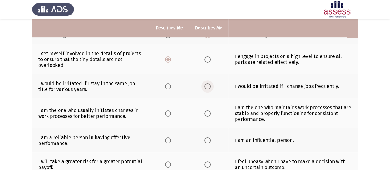
click at [205, 84] on span "Select an option" at bounding box center [207, 86] width 6 height 6
click at [205, 84] on input "Select an option" at bounding box center [207, 86] width 6 height 6
click at [169, 113] on span "Select an option" at bounding box center [168, 113] width 6 height 6
click at [169, 113] on input "Select an option" at bounding box center [168, 113] width 6 height 6
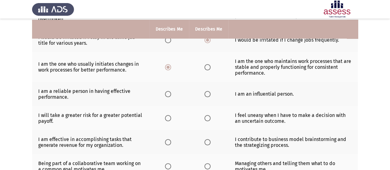
scroll to position [174, 0]
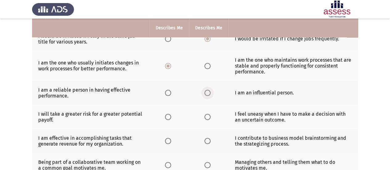
click at [207, 91] on span "Select an option" at bounding box center [207, 93] width 6 height 6
click at [207, 91] on input "Select an option" at bounding box center [207, 93] width 6 height 6
click at [166, 91] on span "Select an option" at bounding box center [168, 93] width 6 height 6
click at [166, 91] on input "Select an option" at bounding box center [168, 93] width 6 height 6
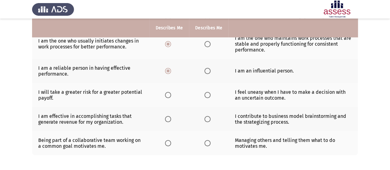
scroll to position [197, 0]
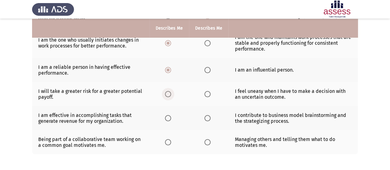
click at [169, 91] on span "Select an option" at bounding box center [168, 94] width 6 height 6
click at [169, 91] on input "Select an option" at bounding box center [168, 94] width 6 height 6
click at [167, 117] on span "Select an option" at bounding box center [168, 118] width 6 height 6
click at [167, 117] on input "Select an option" at bounding box center [168, 118] width 6 height 6
click at [165, 139] on span "Select an option" at bounding box center [168, 142] width 6 height 6
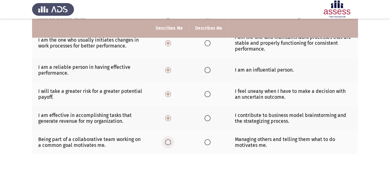
click at [165, 139] on input "Select an option" at bounding box center [168, 142] width 6 height 6
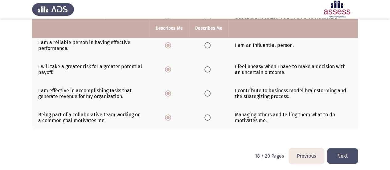
click at [346, 152] on button "Next" at bounding box center [342, 156] width 31 height 16
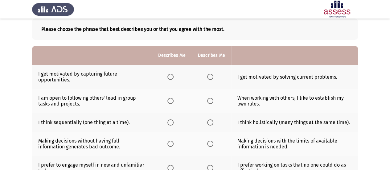
scroll to position [34, 0]
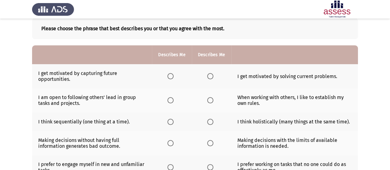
click at [214, 76] on label "Select an option" at bounding box center [211, 76] width 9 height 6
click at [213, 76] on input "Select an option" at bounding box center [210, 76] width 6 height 6
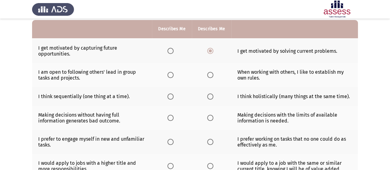
scroll to position [60, 0]
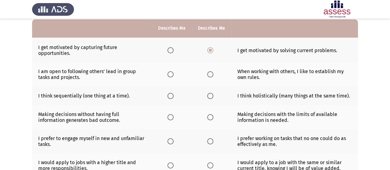
click at [174, 74] on span "Select an option" at bounding box center [170, 74] width 6 height 6
click at [174, 74] on input "Select an option" at bounding box center [170, 74] width 6 height 6
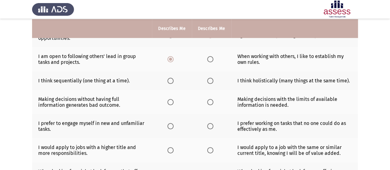
scroll to position [75, 0]
click at [172, 80] on span "Select an option" at bounding box center [170, 80] width 6 height 6
click at [172, 80] on input "Select an option" at bounding box center [170, 80] width 6 height 6
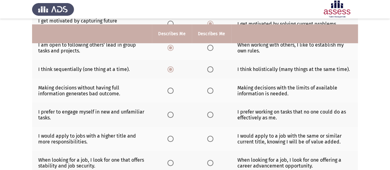
scroll to position [93, 0]
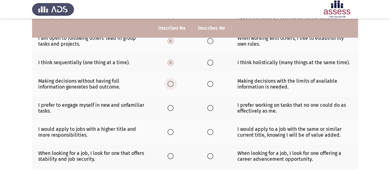
click at [170, 84] on span "Select an option" at bounding box center [170, 84] width 6 height 6
click at [170, 84] on input "Select an option" at bounding box center [170, 84] width 6 height 6
click at [170, 108] on span "Select an option" at bounding box center [170, 108] width 6 height 6
click at [170, 108] on input "Select an option" at bounding box center [170, 108] width 6 height 6
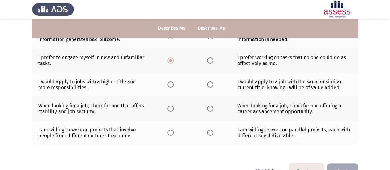
scroll to position [157, 0]
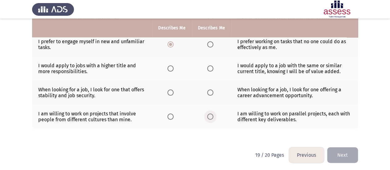
click at [212, 116] on span "Select an option" at bounding box center [210, 116] width 6 height 6
click at [212, 116] on input "Select an option" at bounding box center [210, 116] width 6 height 6
click at [171, 91] on span "Select an option" at bounding box center [170, 92] width 6 height 6
click at [171, 91] on input "Select an option" at bounding box center [170, 92] width 6 height 6
click at [211, 68] on span "Select an option" at bounding box center [210, 68] width 6 height 6
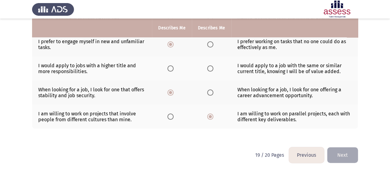
click at [211, 68] on input "Select an option" at bounding box center [210, 68] width 6 height 6
click at [336, 149] on button "Next" at bounding box center [342, 155] width 31 height 16
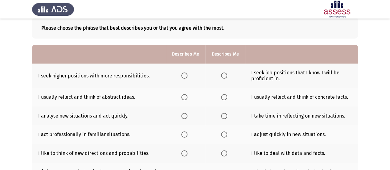
scroll to position [25, 0]
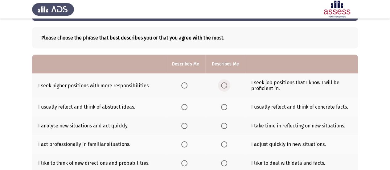
click at [225, 85] on span "Select an option" at bounding box center [224, 85] width 6 height 6
click at [225, 85] on input "Select an option" at bounding box center [224, 85] width 6 height 6
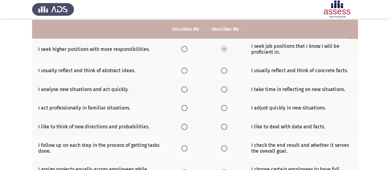
scroll to position [64, 0]
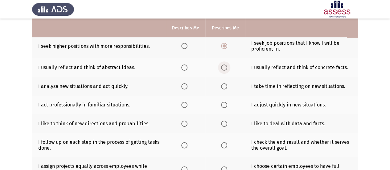
click at [224, 67] on span "Select an option" at bounding box center [224, 67] width 6 height 6
click at [224, 67] on input "Select an option" at bounding box center [224, 67] width 6 height 6
click at [184, 86] on span "Select an option" at bounding box center [184, 86] width 0 height 0
click at [185, 85] on input "Select an option" at bounding box center [184, 86] width 6 height 6
click at [184, 105] on span "Select an option" at bounding box center [184, 105] width 6 height 6
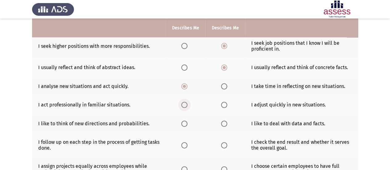
click at [184, 105] on input "Select an option" at bounding box center [184, 105] width 6 height 6
click at [185, 122] on span "Select an option" at bounding box center [184, 124] width 6 height 6
click at [185, 122] on input "Select an option" at bounding box center [184, 124] width 6 height 6
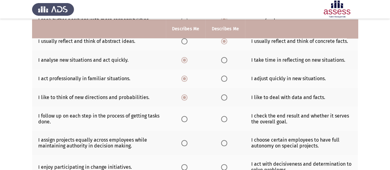
scroll to position [91, 0]
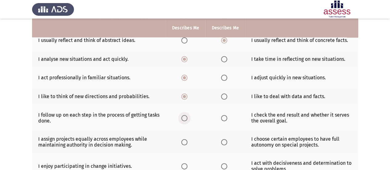
click at [186, 116] on span "Select an option" at bounding box center [184, 118] width 6 height 6
click at [186, 116] on input "Select an option" at bounding box center [184, 118] width 6 height 6
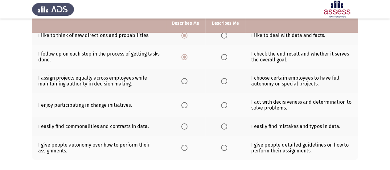
scroll to position [155, 0]
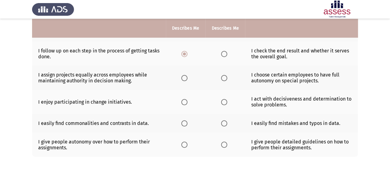
click at [225, 78] on span "Select an option" at bounding box center [224, 78] width 6 height 6
click at [225, 78] on input "Select an option" at bounding box center [224, 78] width 6 height 6
click at [225, 99] on span "Select an option" at bounding box center [224, 102] width 6 height 6
click at [225, 99] on input "Select an option" at bounding box center [224, 102] width 6 height 6
click at [184, 123] on span "Select an option" at bounding box center [184, 123] width 6 height 6
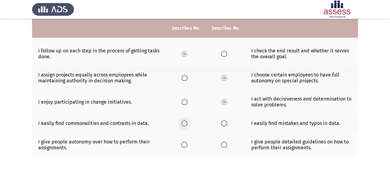
click at [184, 123] on input "Select an option" at bounding box center [184, 123] width 6 height 6
click at [185, 143] on span "Select an option" at bounding box center [184, 144] width 6 height 6
click at [185, 143] on input "Select an option" at bounding box center [184, 144] width 6 height 6
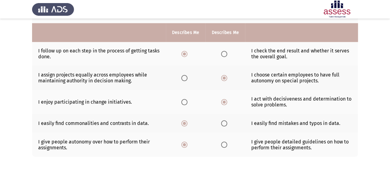
scroll to position [183, 0]
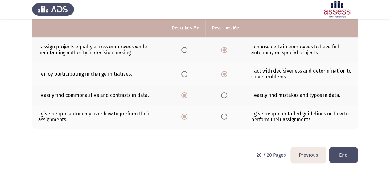
click at [353, 152] on button "End" at bounding box center [343, 155] width 29 height 16
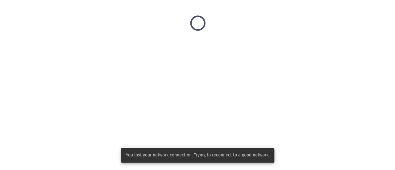
scroll to position [0, 0]
